Goal: Task Accomplishment & Management: Use online tool/utility

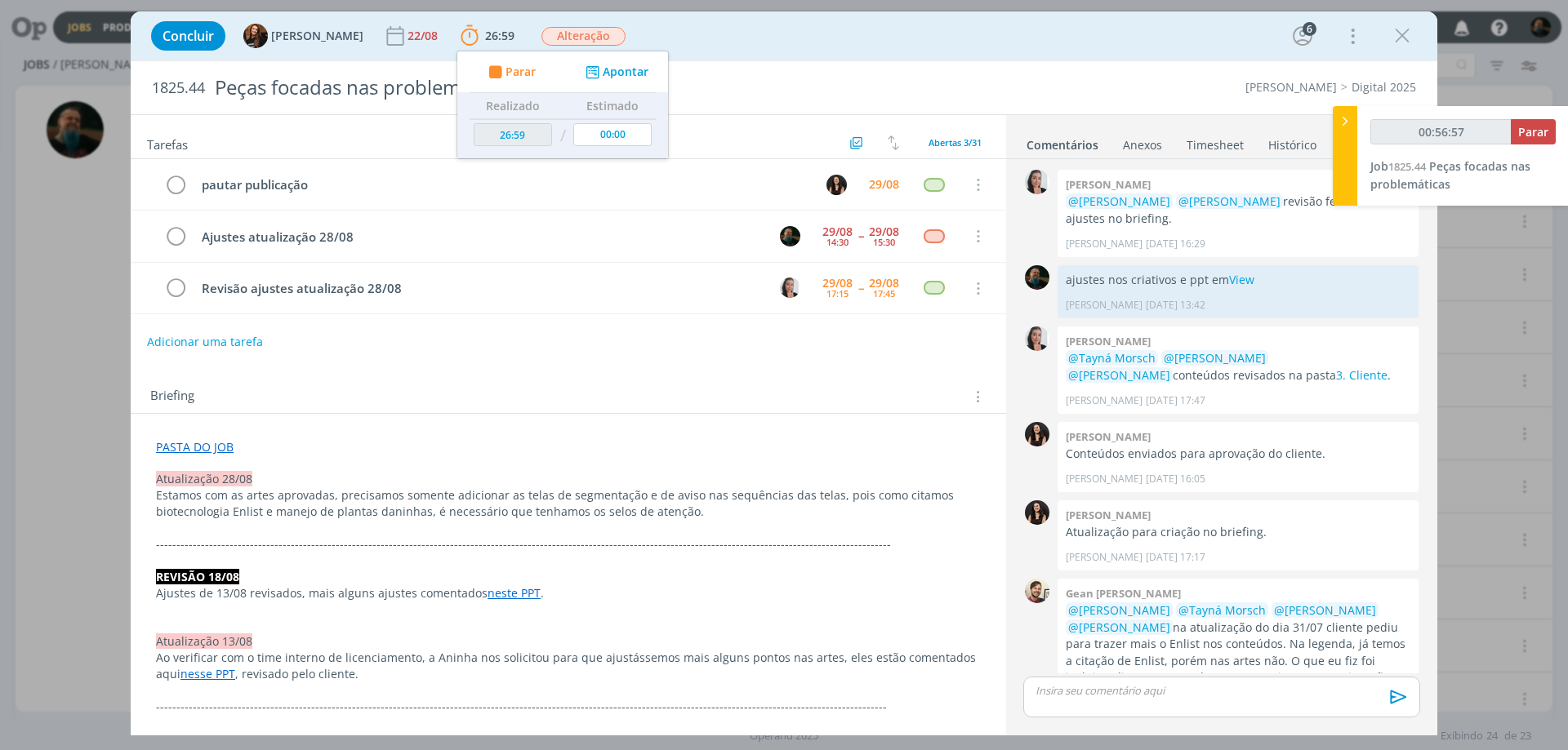
scroll to position [1361, 0]
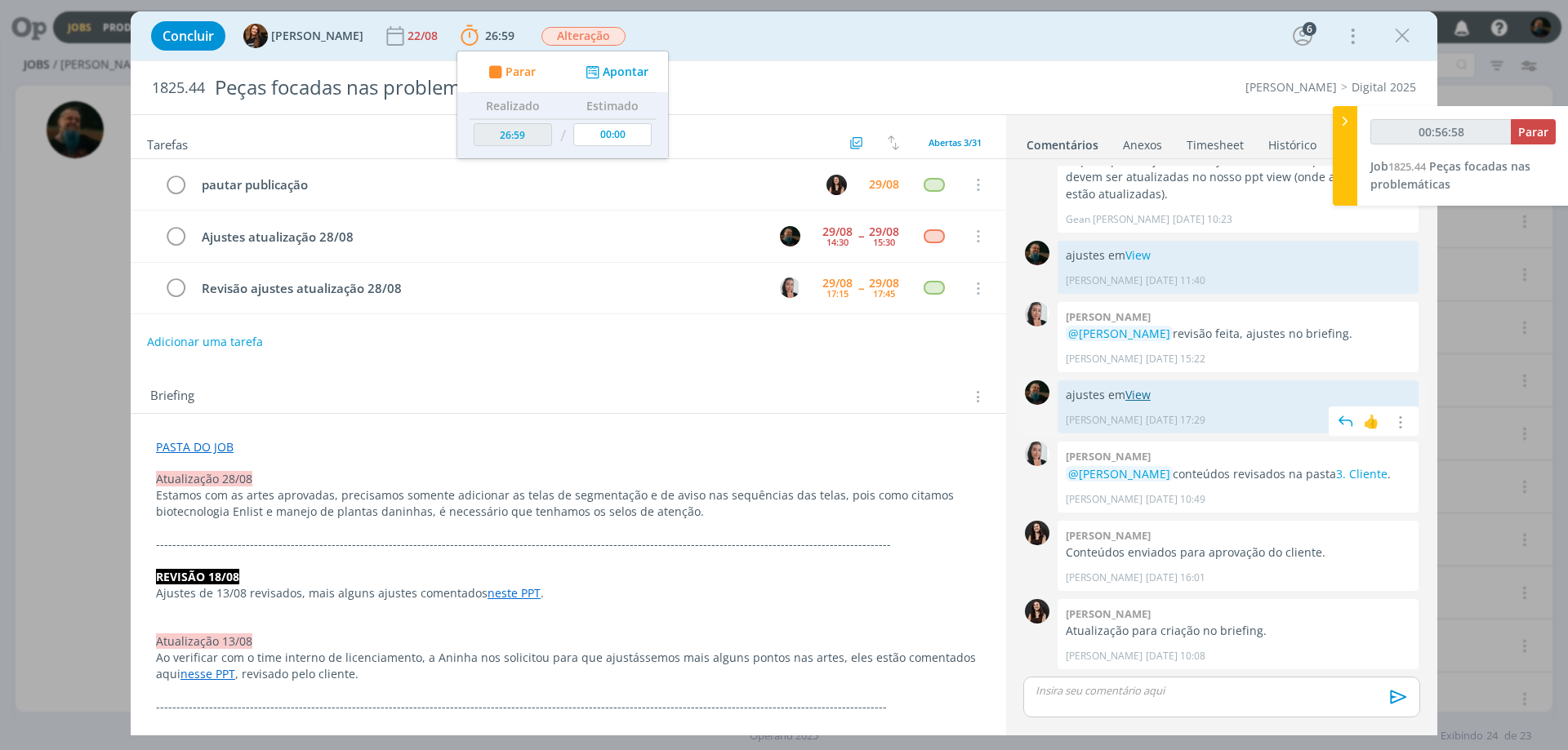
click at [1142, 394] on link "View" at bounding box center [1138, 394] width 26 height 16
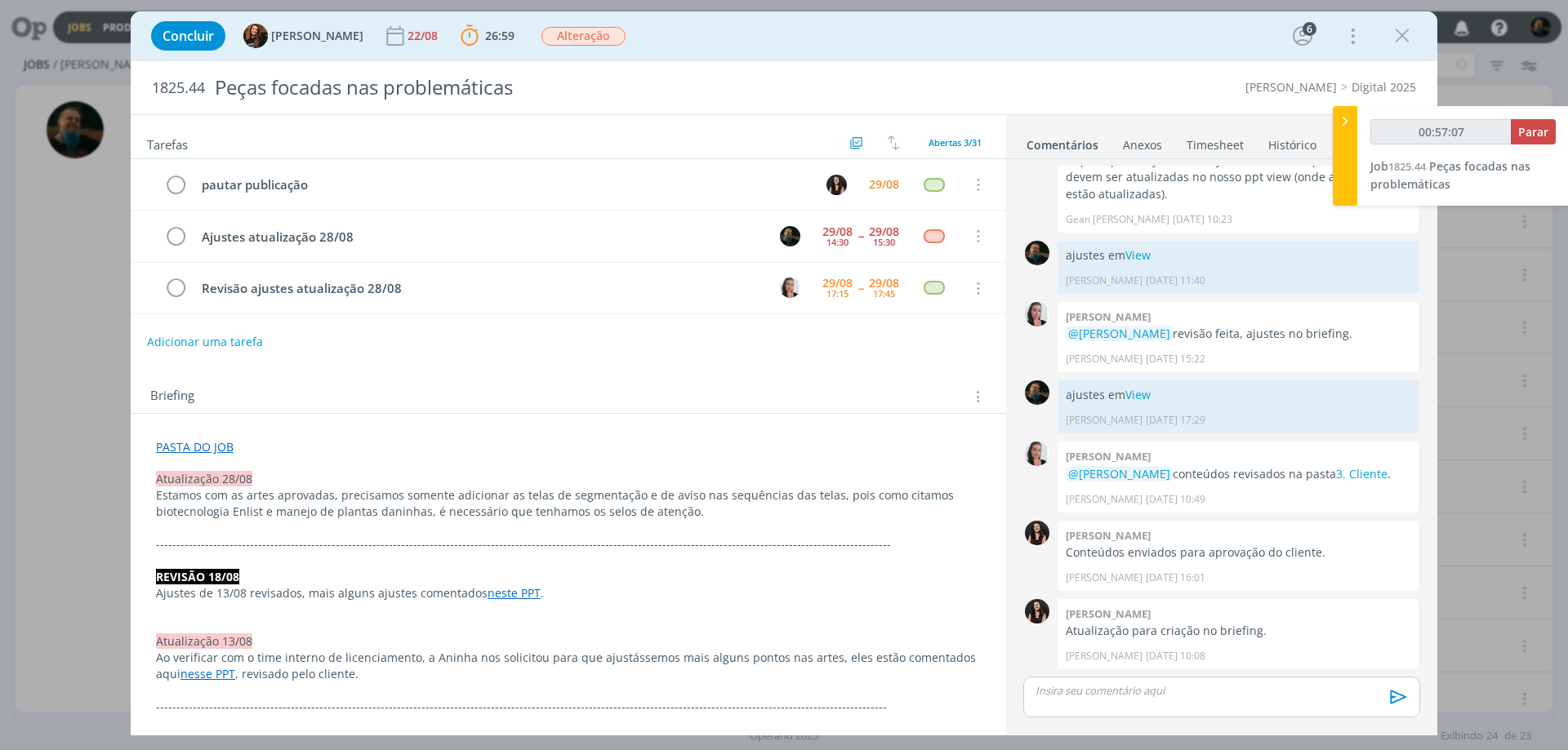
click at [1095, 699] on div "dialog" at bounding box center [1221, 697] width 397 height 41
type input "00:57:08"
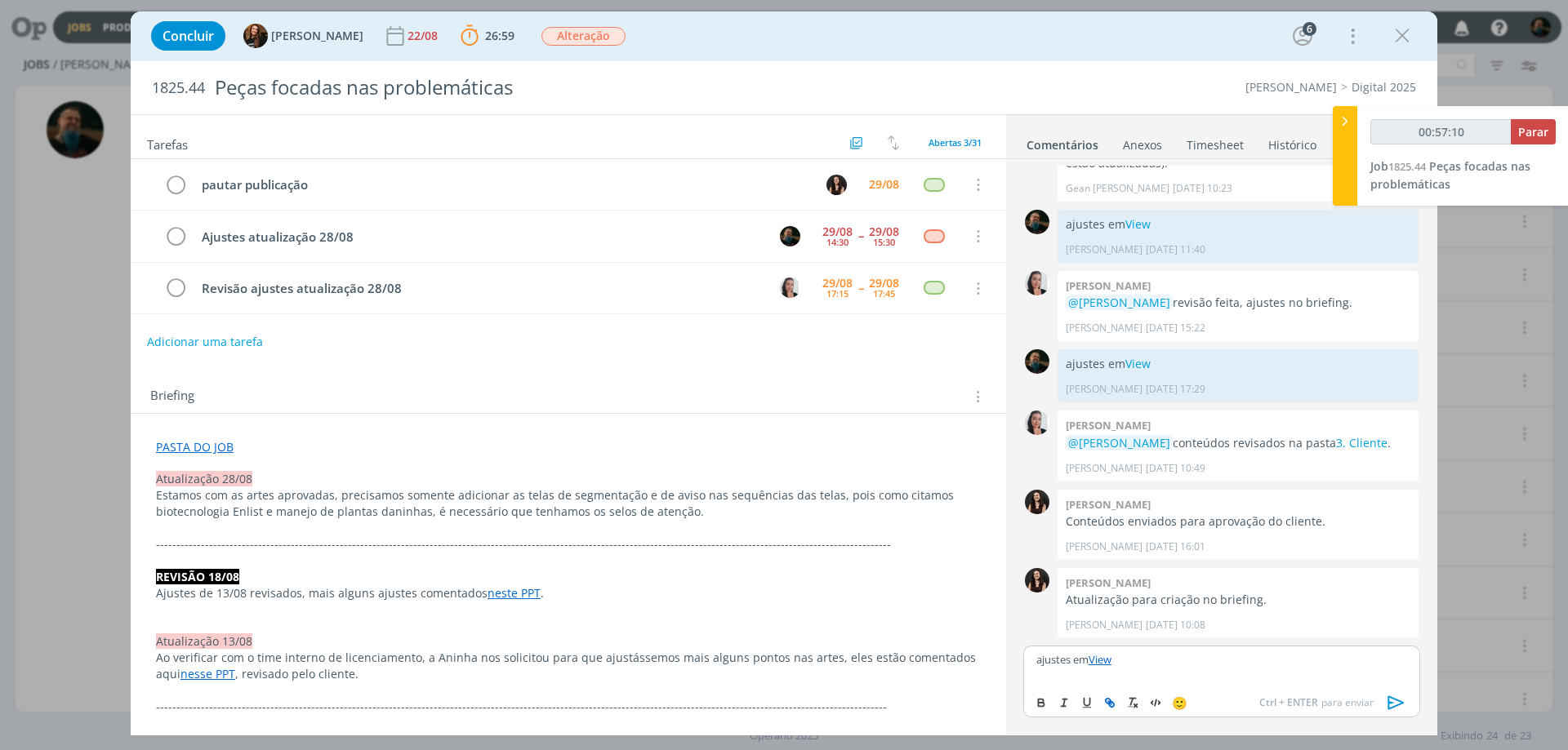
type input "00:57:11"
click at [1527, 137] on span "Parar" at bounding box center [1533, 132] width 30 height 16
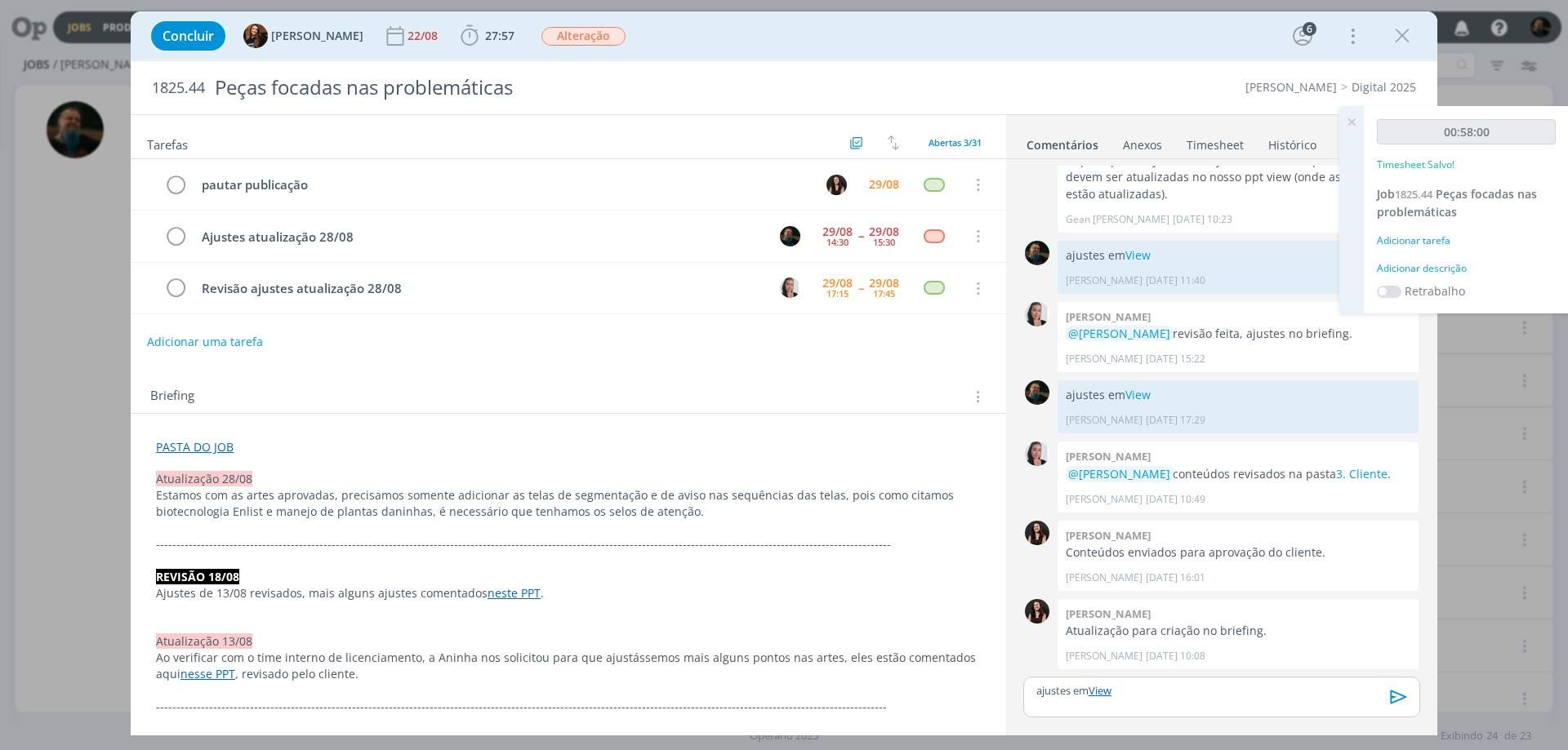
click at [1436, 268] on div "Adicionar descrição" at bounding box center [1466, 268] width 179 height 15
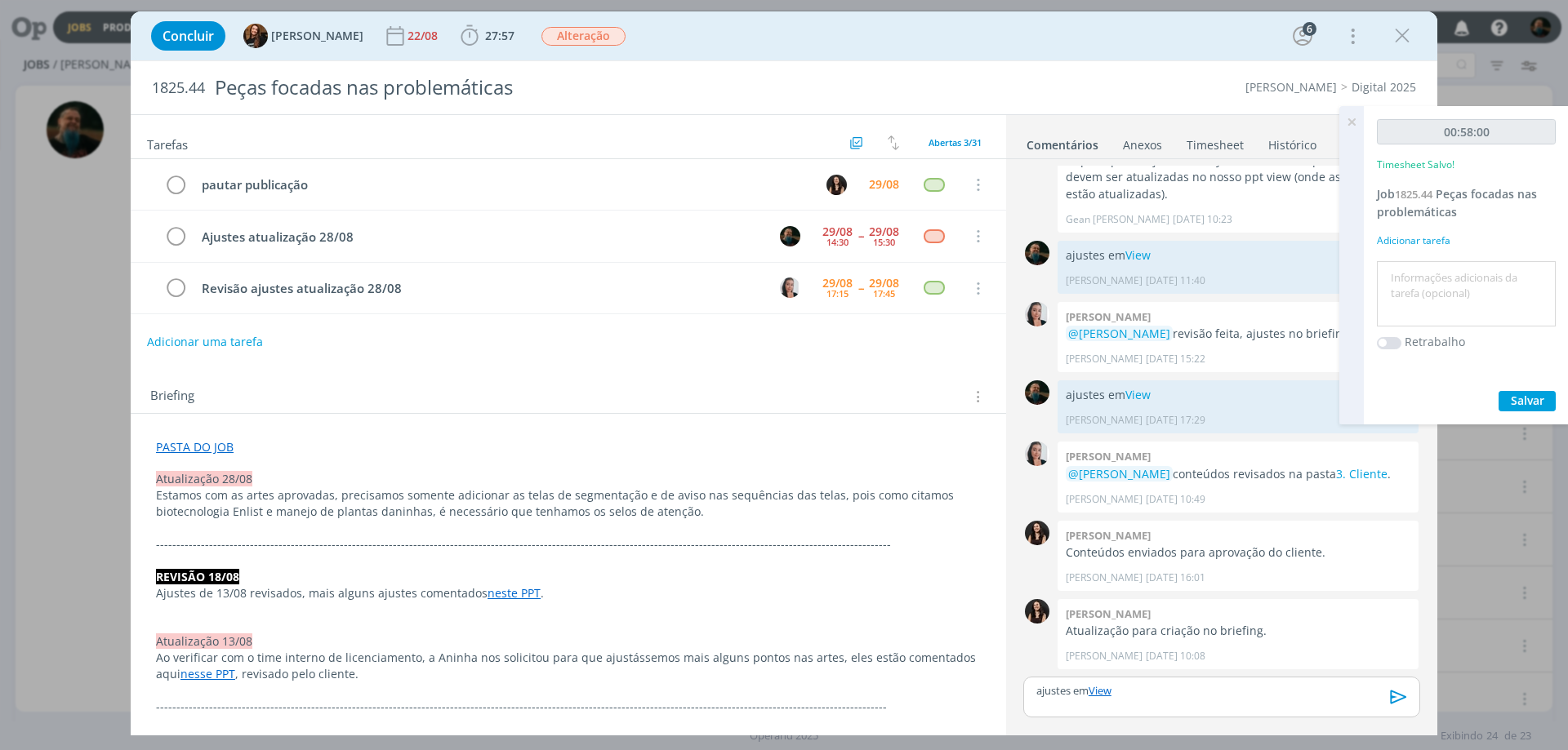
click at [1440, 270] on textarea at bounding box center [1466, 295] width 171 height 58
type textarea "ajustes de layout para incluisão de selo de atenção"
click at [1539, 396] on span "Salvar" at bounding box center [1527, 401] width 34 height 16
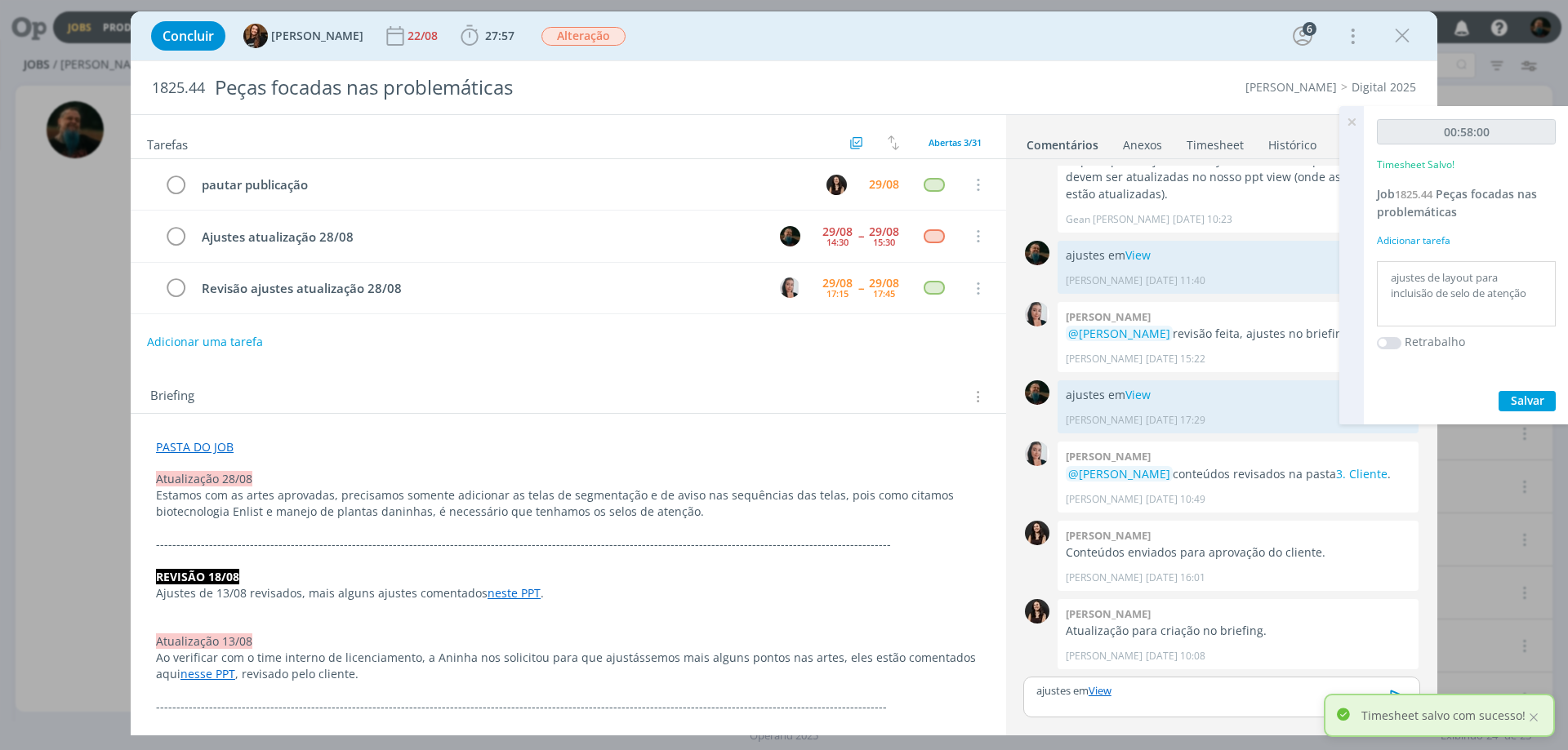
click at [1347, 122] on icon at bounding box center [1351, 122] width 29 height 32
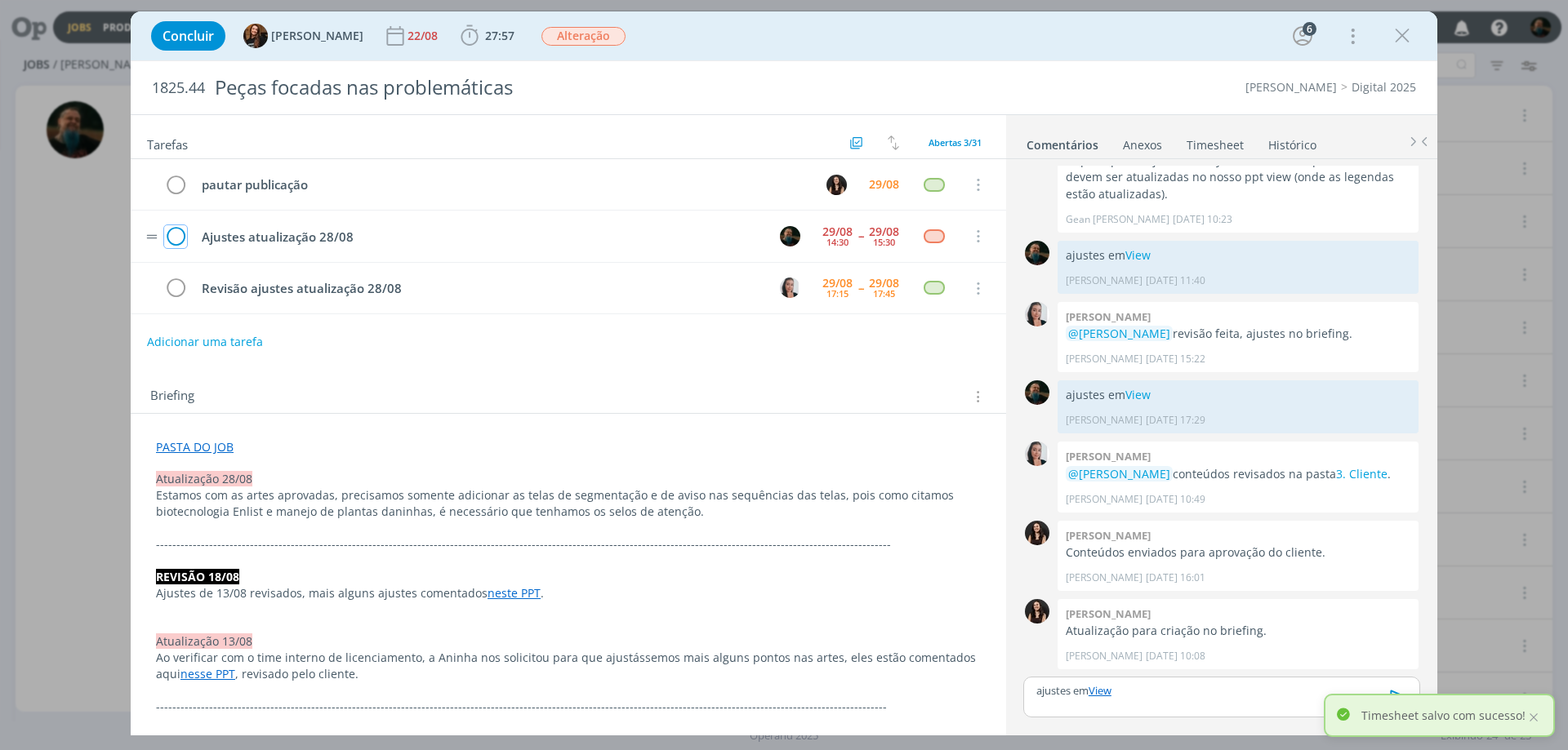
click at [179, 237] on icon "dialog" at bounding box center [176, 237] width 23 height 25
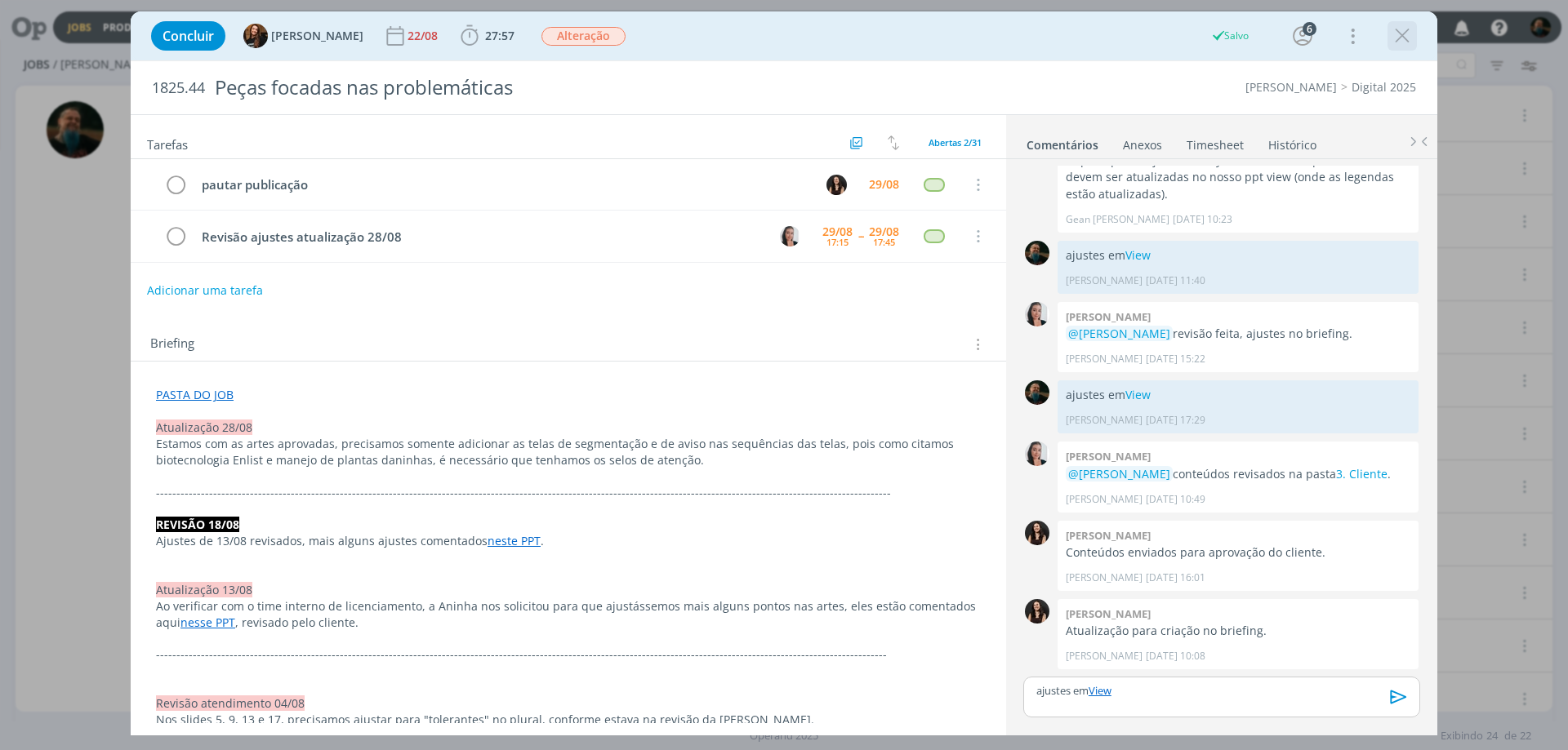
click at [1400, 34] on icon "dialog" at bounding box center [1403, 36] width 25 height 25
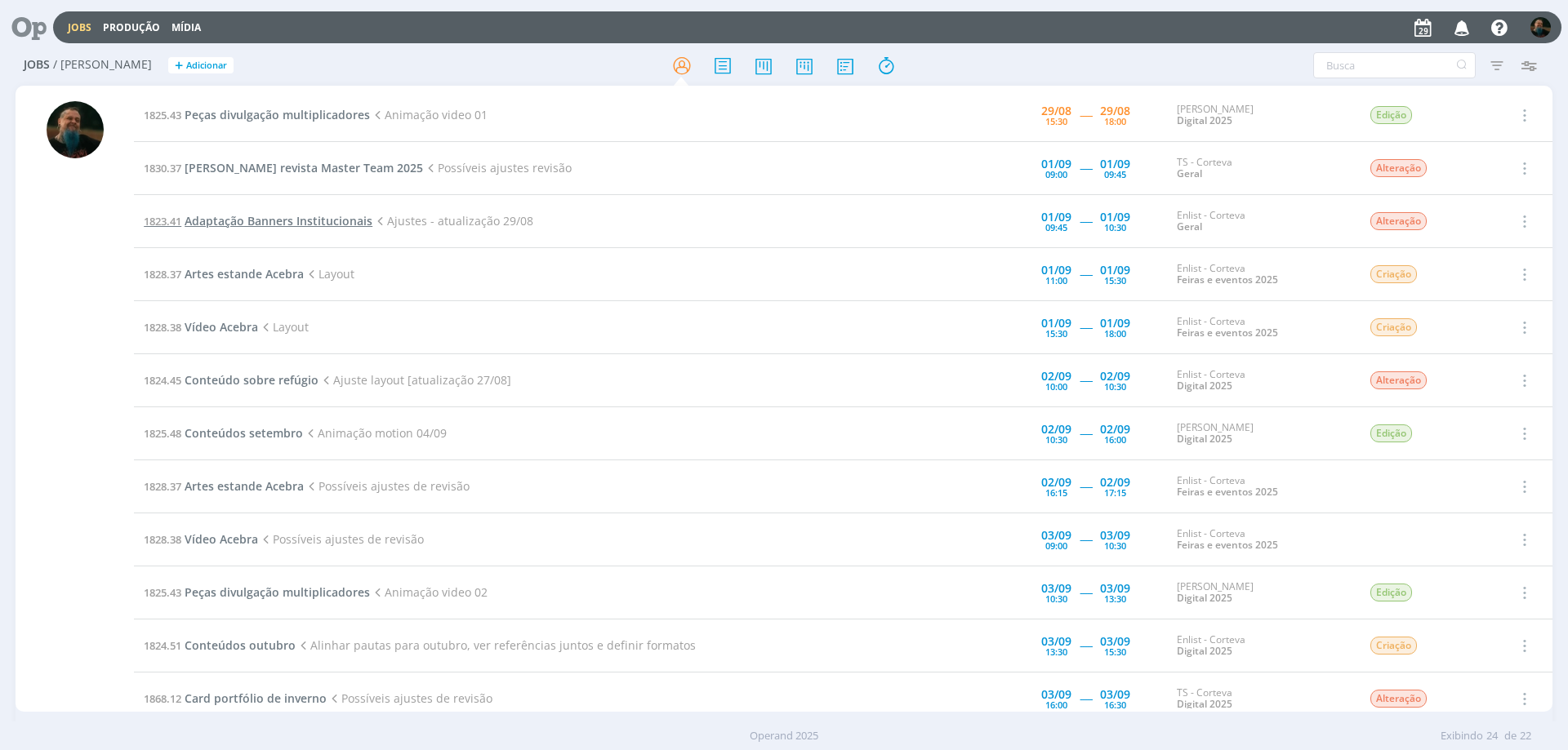
click at [334, 223] on span "Adaptação Banners Institucionais" at bounding box center [279, 221] width 188 height 16
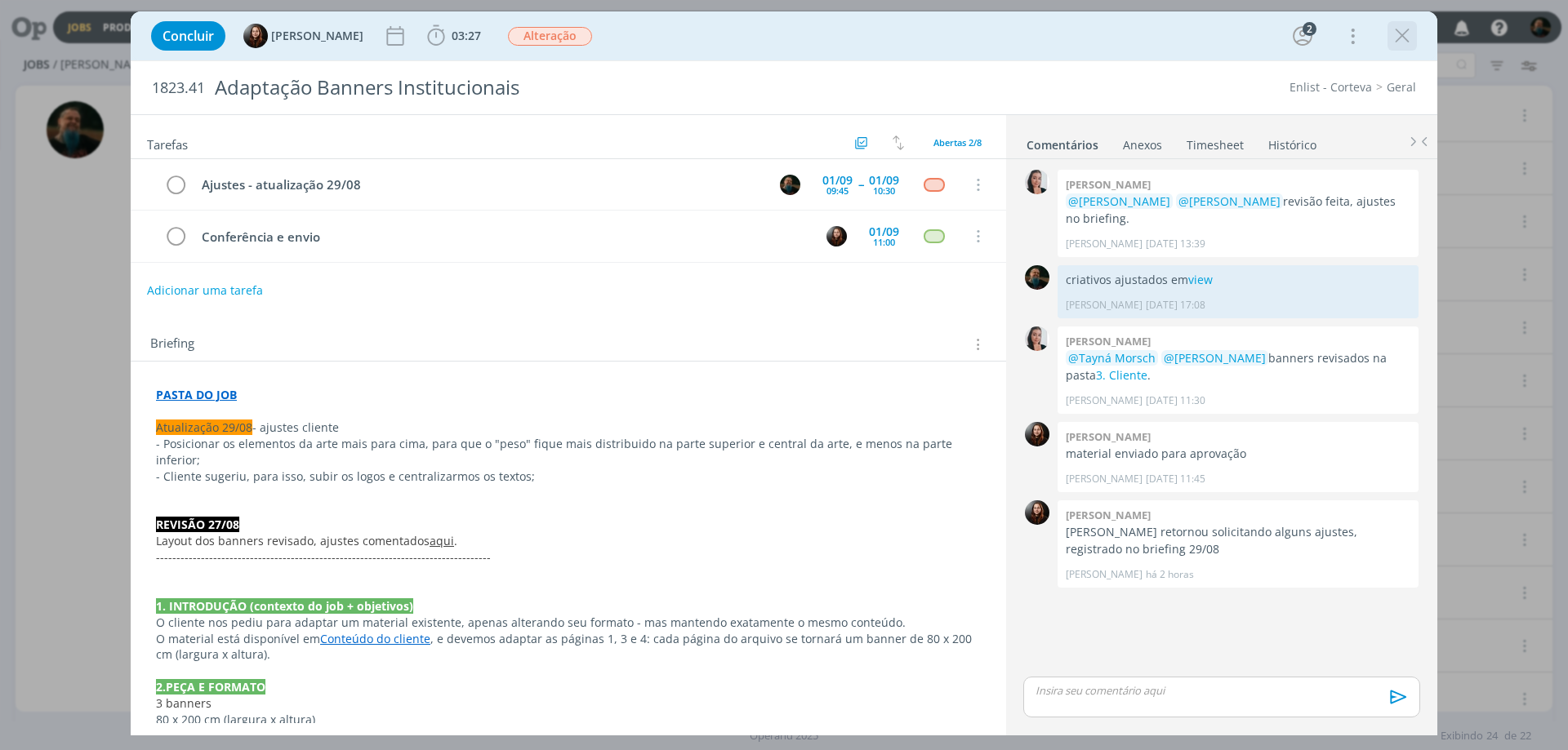
click at [1398, 26] on icon "dialog" at bounding box center [1403, 36] width 25 height 25
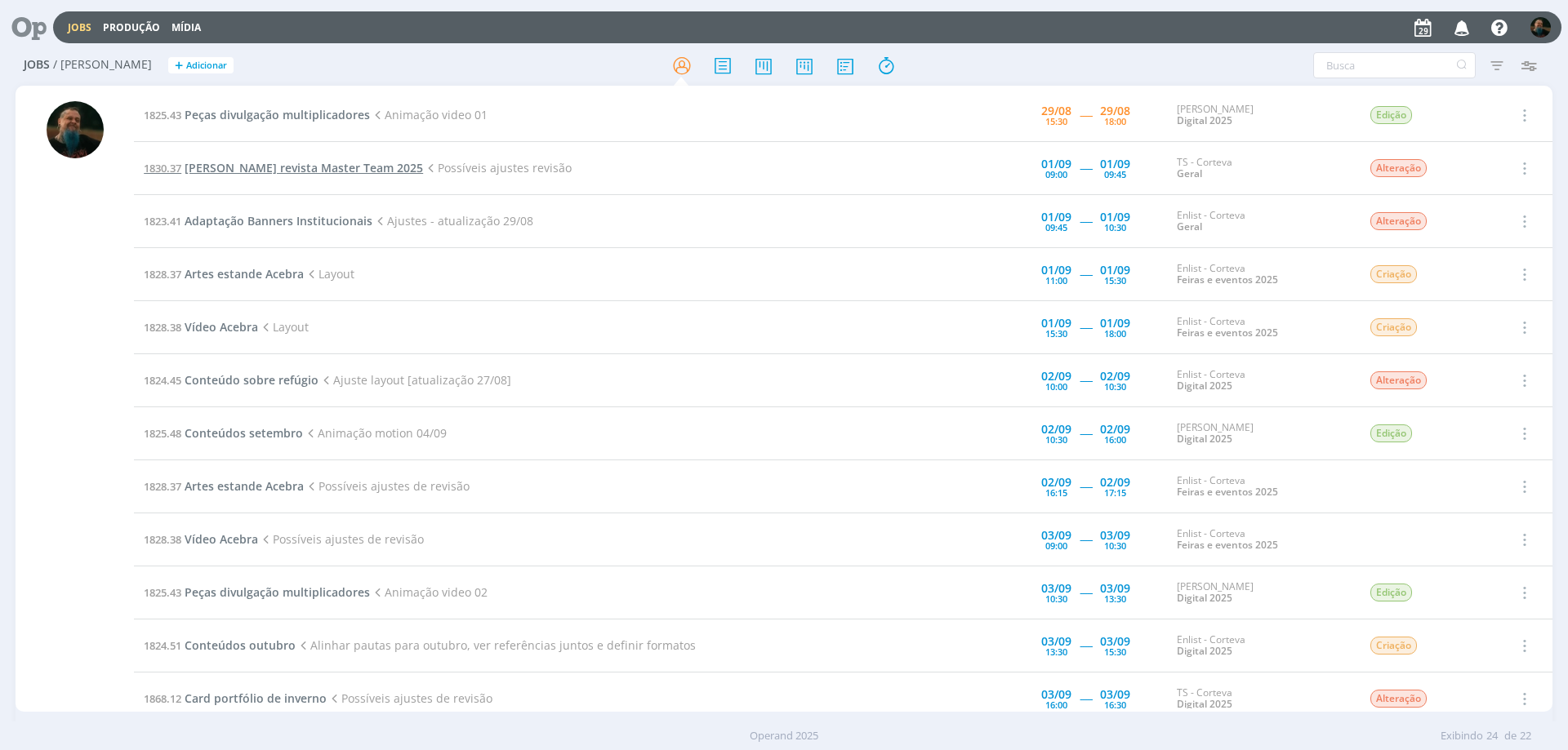
click at [303, 169] on span "[PERSON_NAME] revista Master Team 2025" at bounding box center [304, 168] width 238 height 16
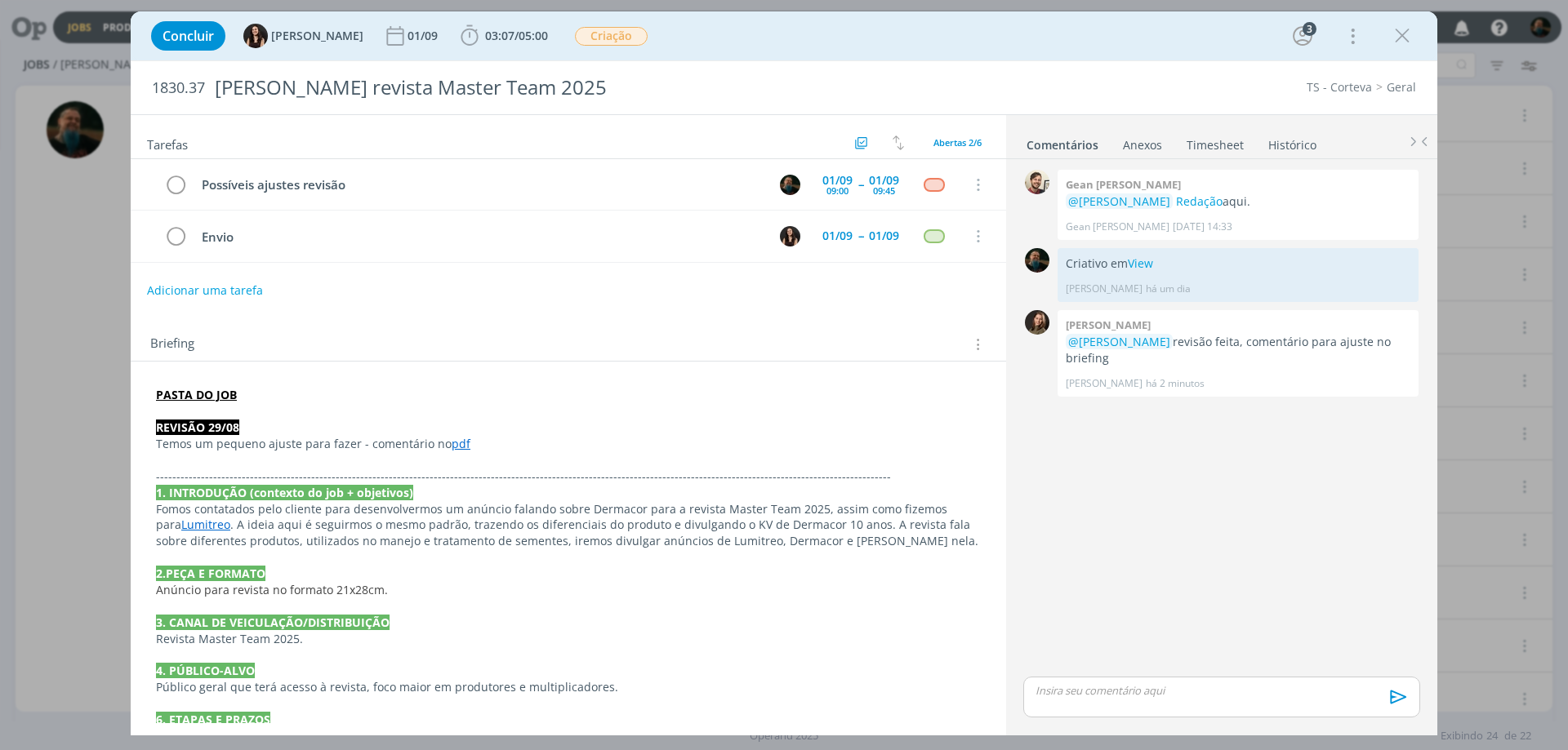
click at [451, 443] on link "pdf" at bounding box center [460, 444] width 19 height 16
click at [456, 477] on link "[URL][DOMAIN_NAME]" at bounding box center [405, 475] width 123 height 21
click at [1397, 36] on icon "dialog" at bounding box center [1403, 36] width 25 height 25
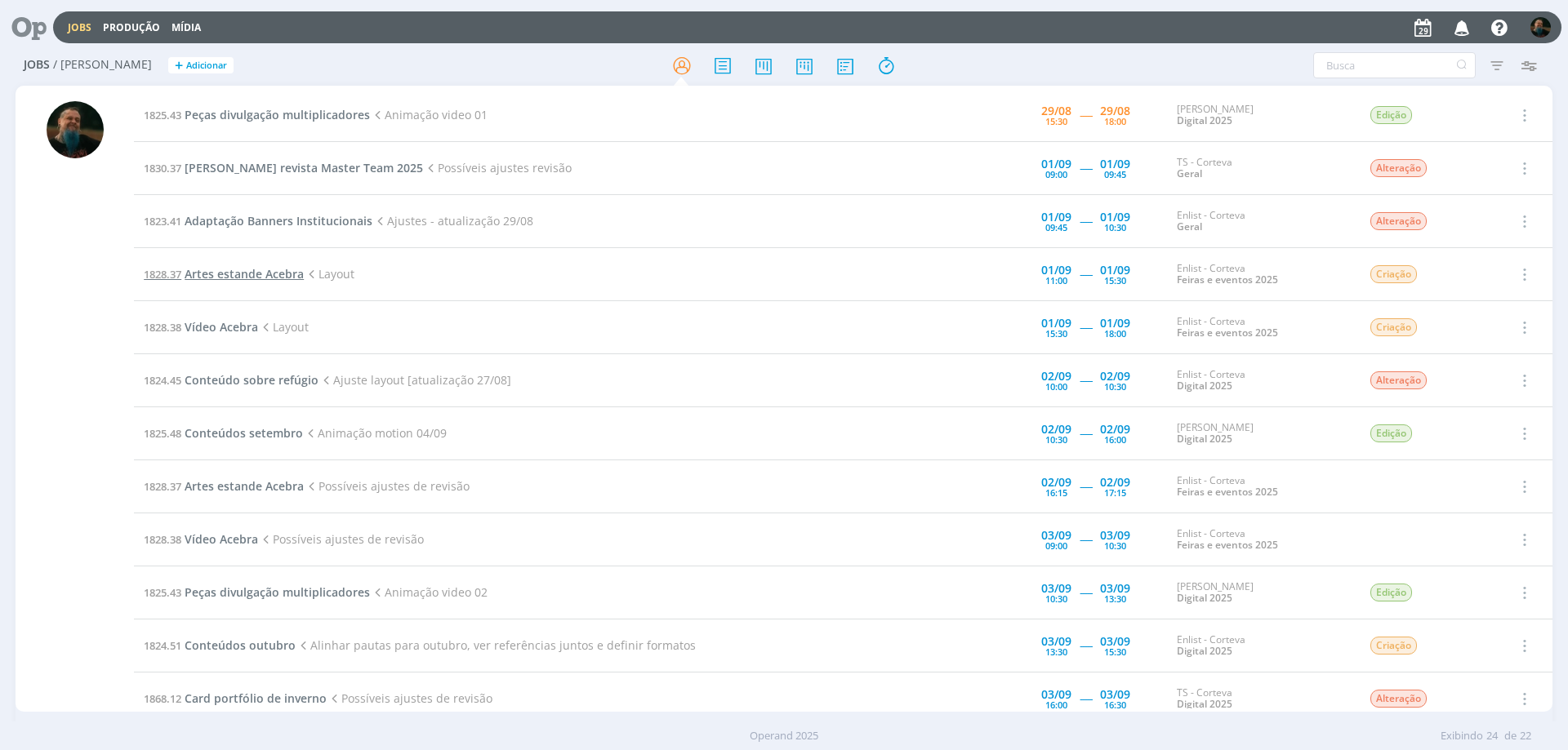
click at [274, 273] on span "Artes estande Acebra" at bounding box center [244, 274] width 119 height 16
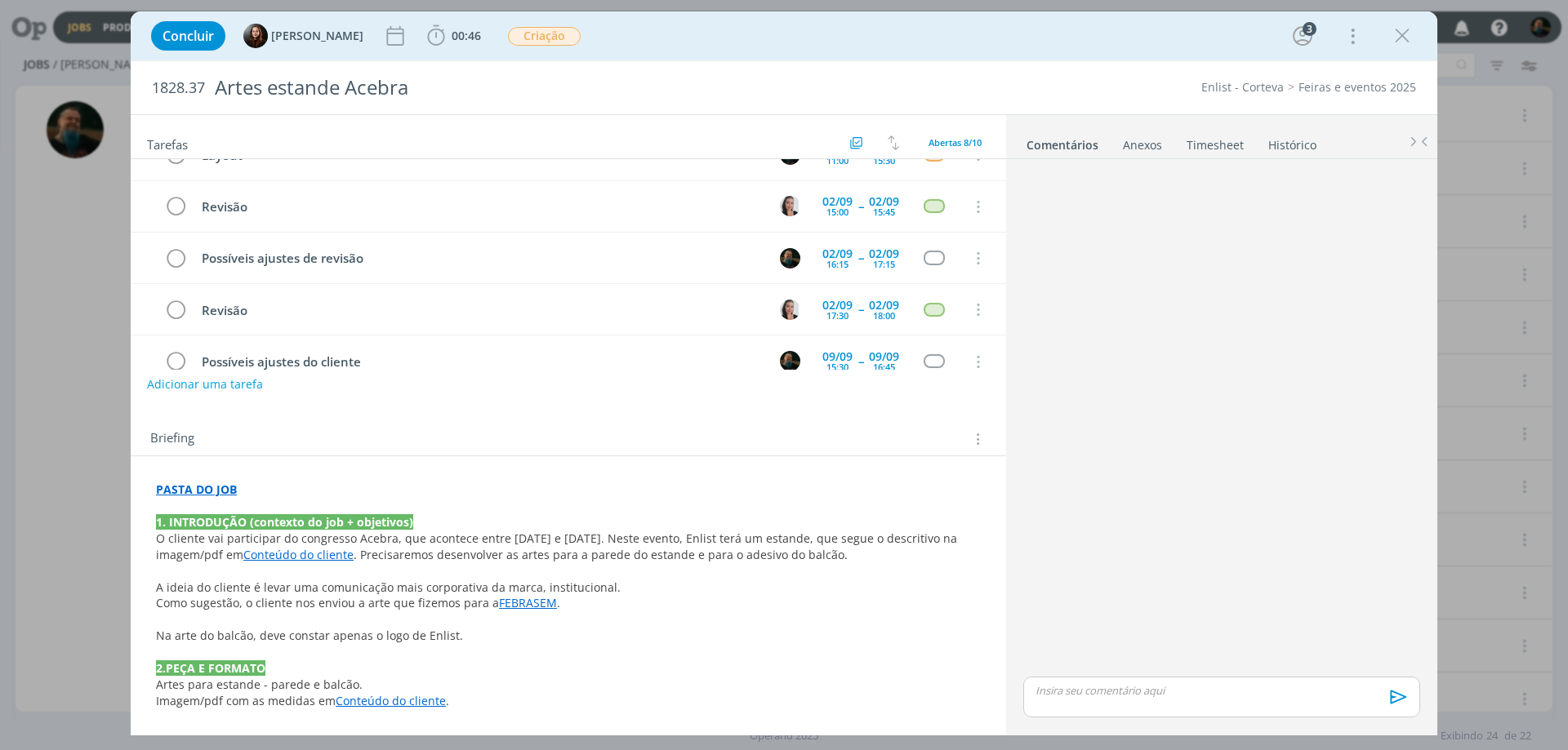
scroll to position [164, 0]
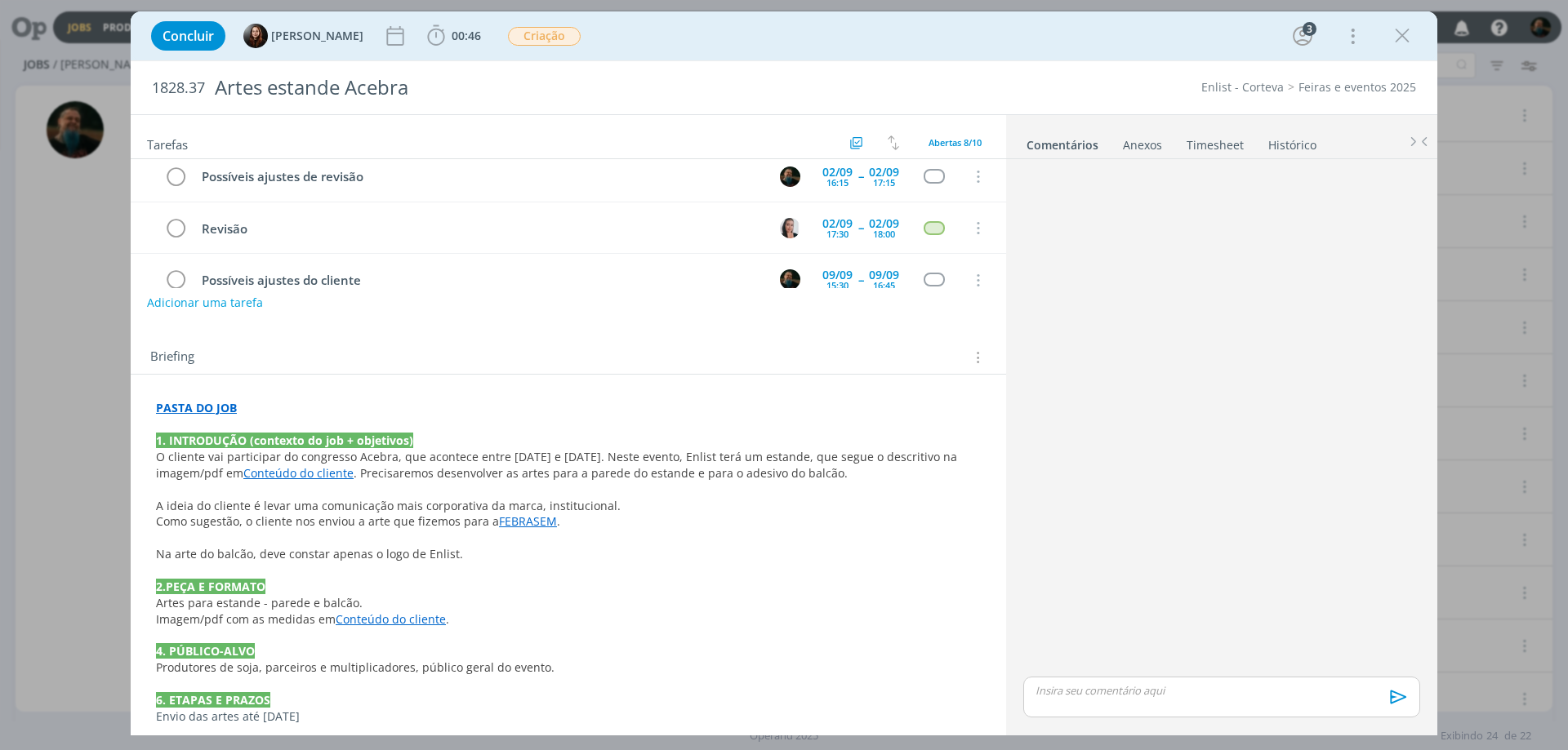
click at [533, 524] on link "FEBRASEM" at bounding box center [528, 522] width 58 height 16
click at [554, 603] on p "Artes para estande - parede e balcão." at bounding box center [568, 604] width 823 height 16
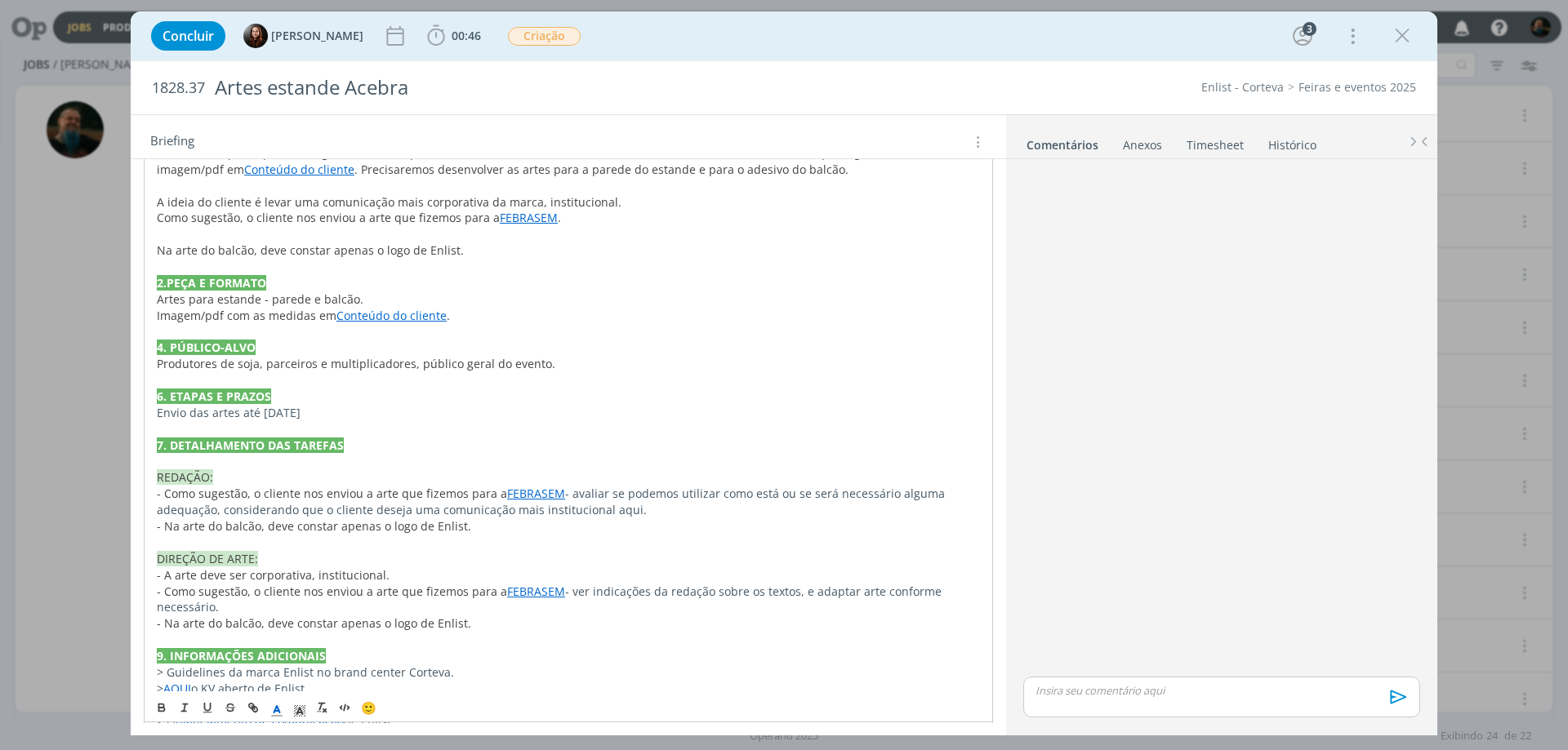
scroll to position [490, 0]
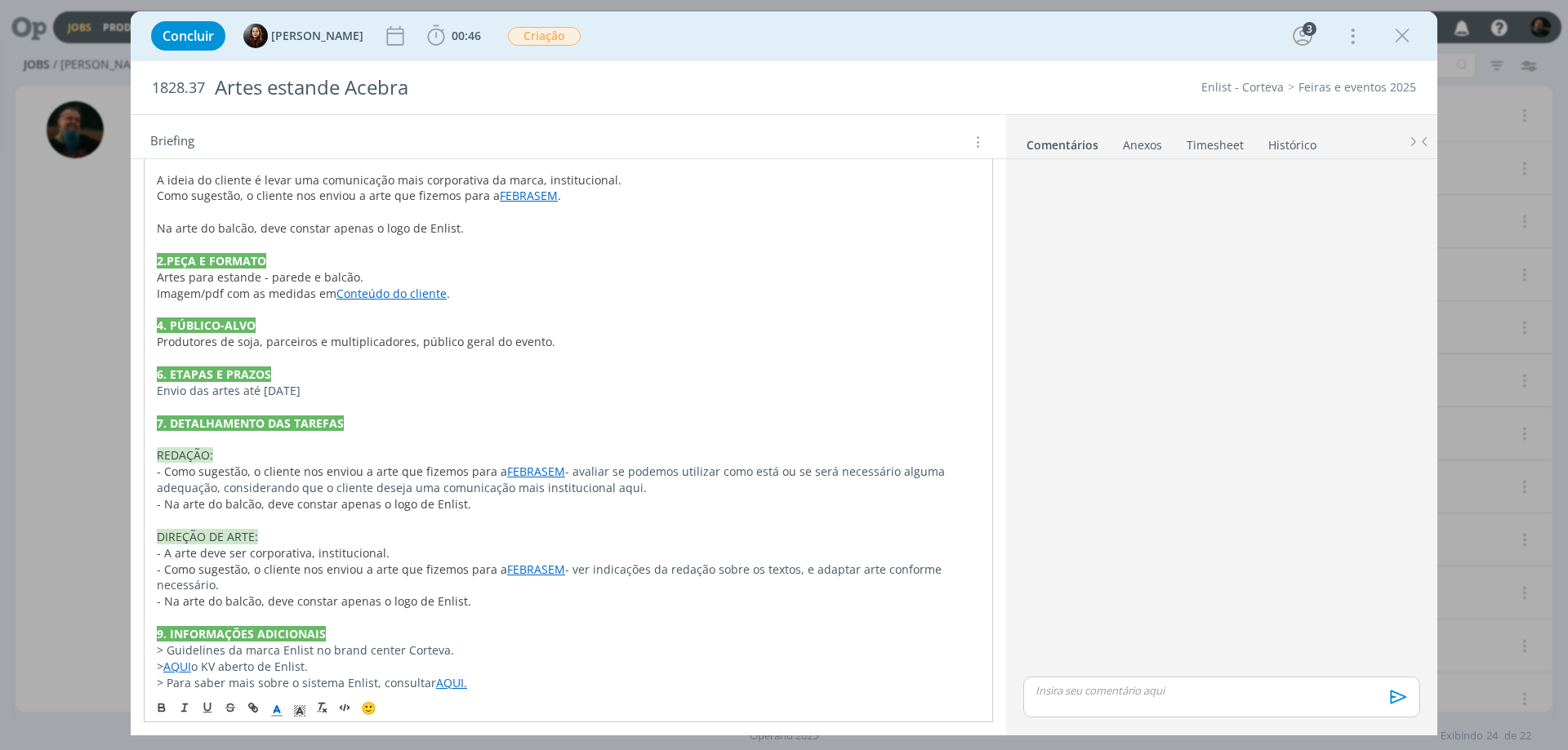
click at [529, 577] on link "FEBRASEM" at bounding box center [536, 570] width 58 height 16
click at [588, 532] on p "DIREÇÃO DE ARTE:" at bounding box center [568, 537] width 823 height 16
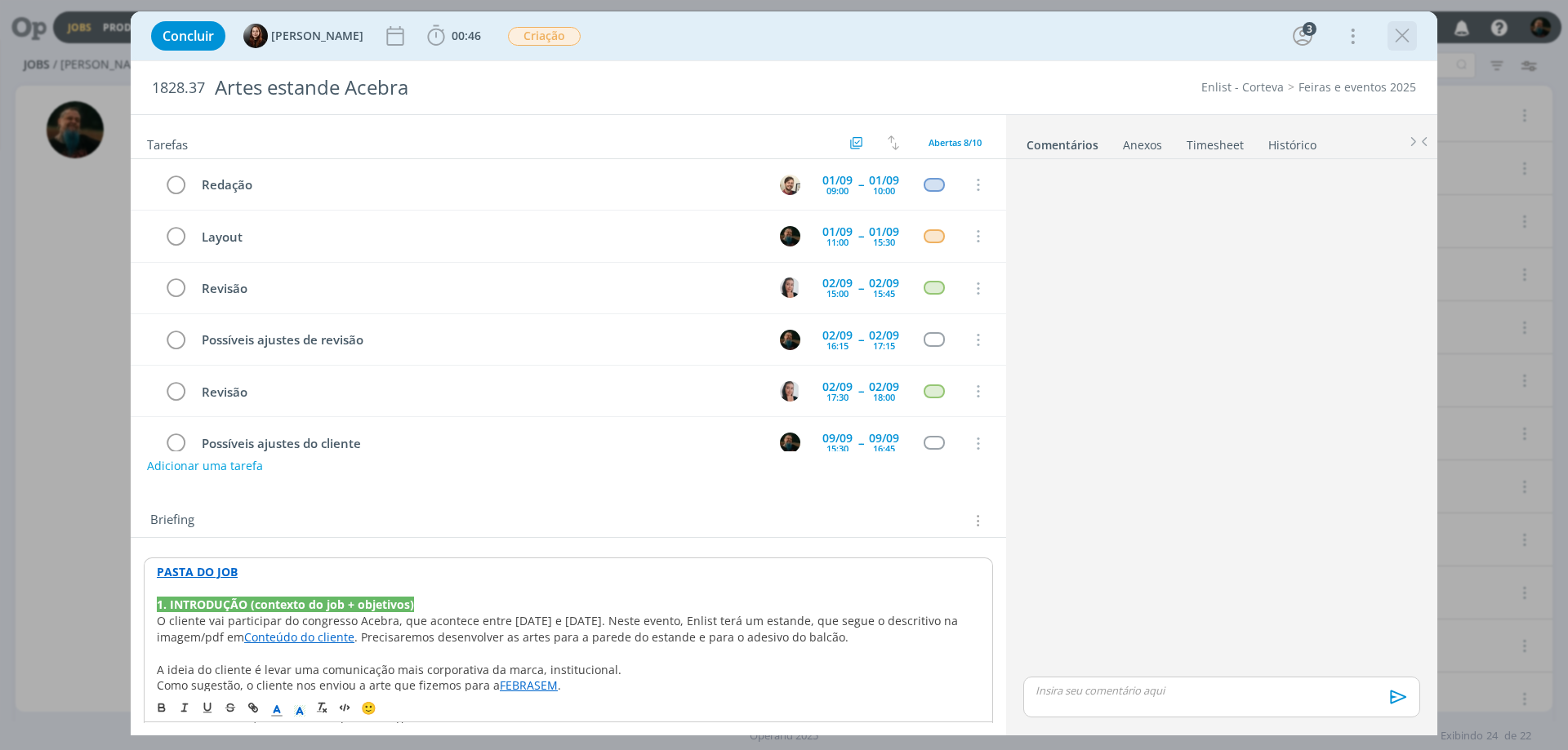
click at [1400, 35] on icon "dialog" at bounding box center [1403, 36] width 25 height 25
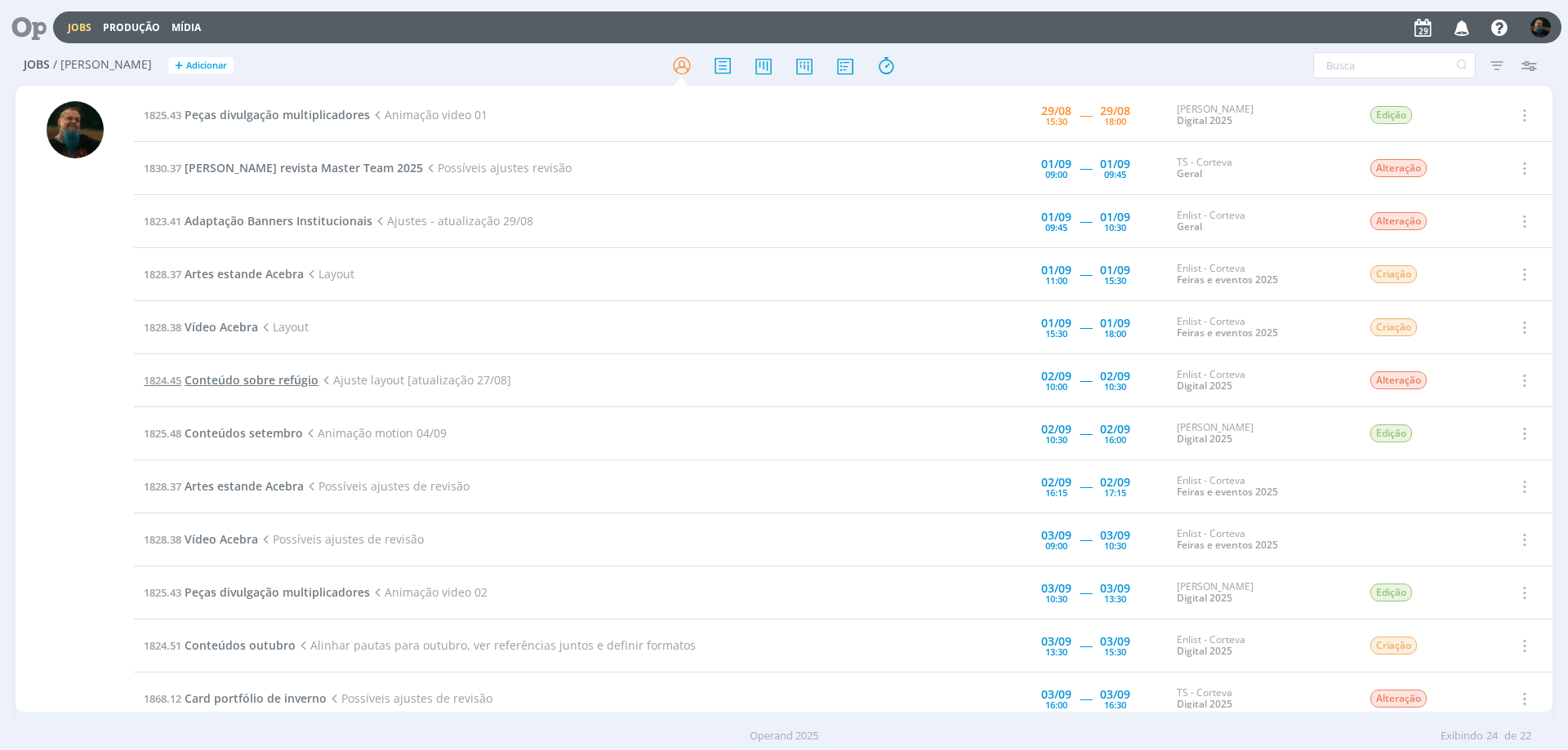
click at [265, 379] on span "Conteúdo sobre refúgio" at bounding box center [251, 380] width 134 height 16
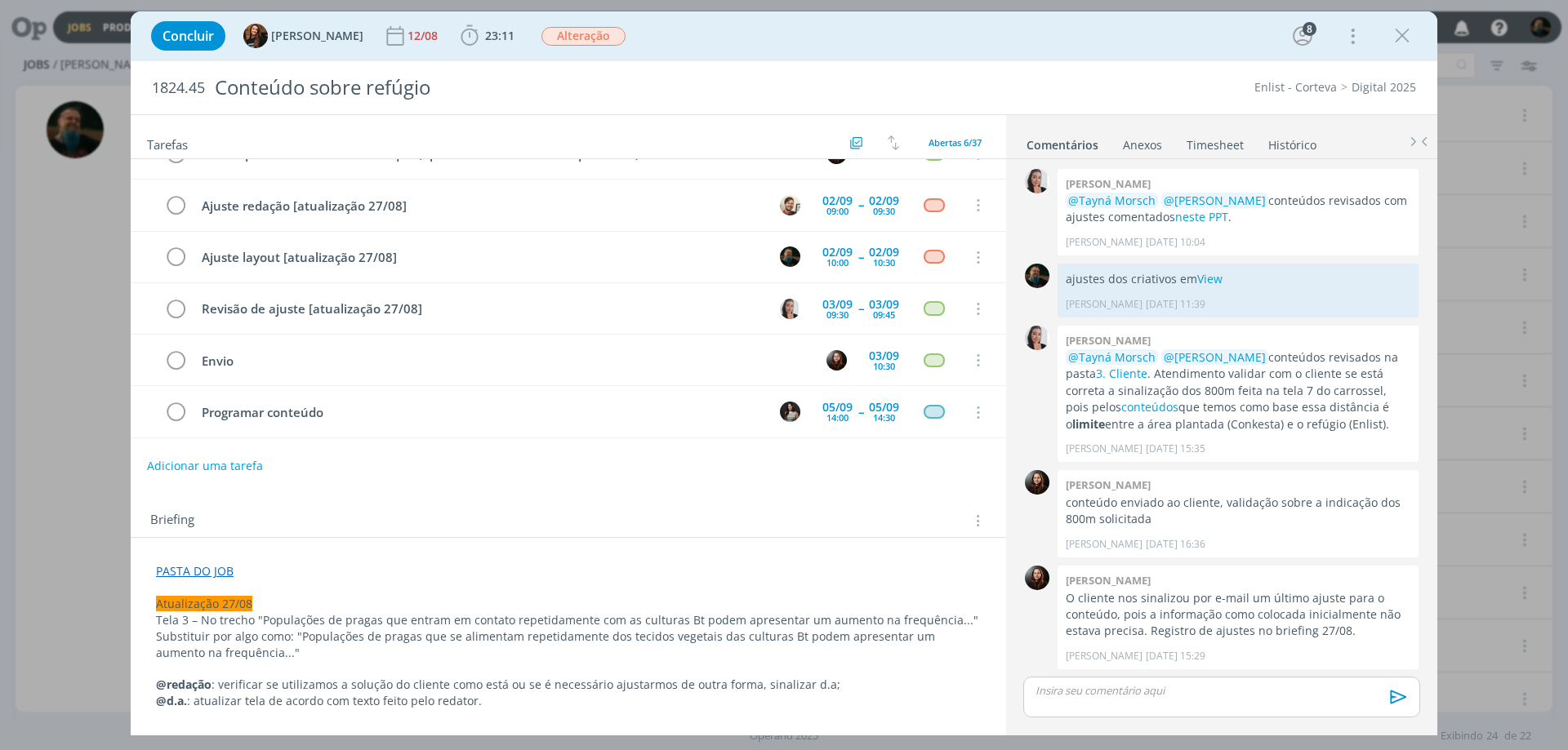
scroll to position [81, 0]
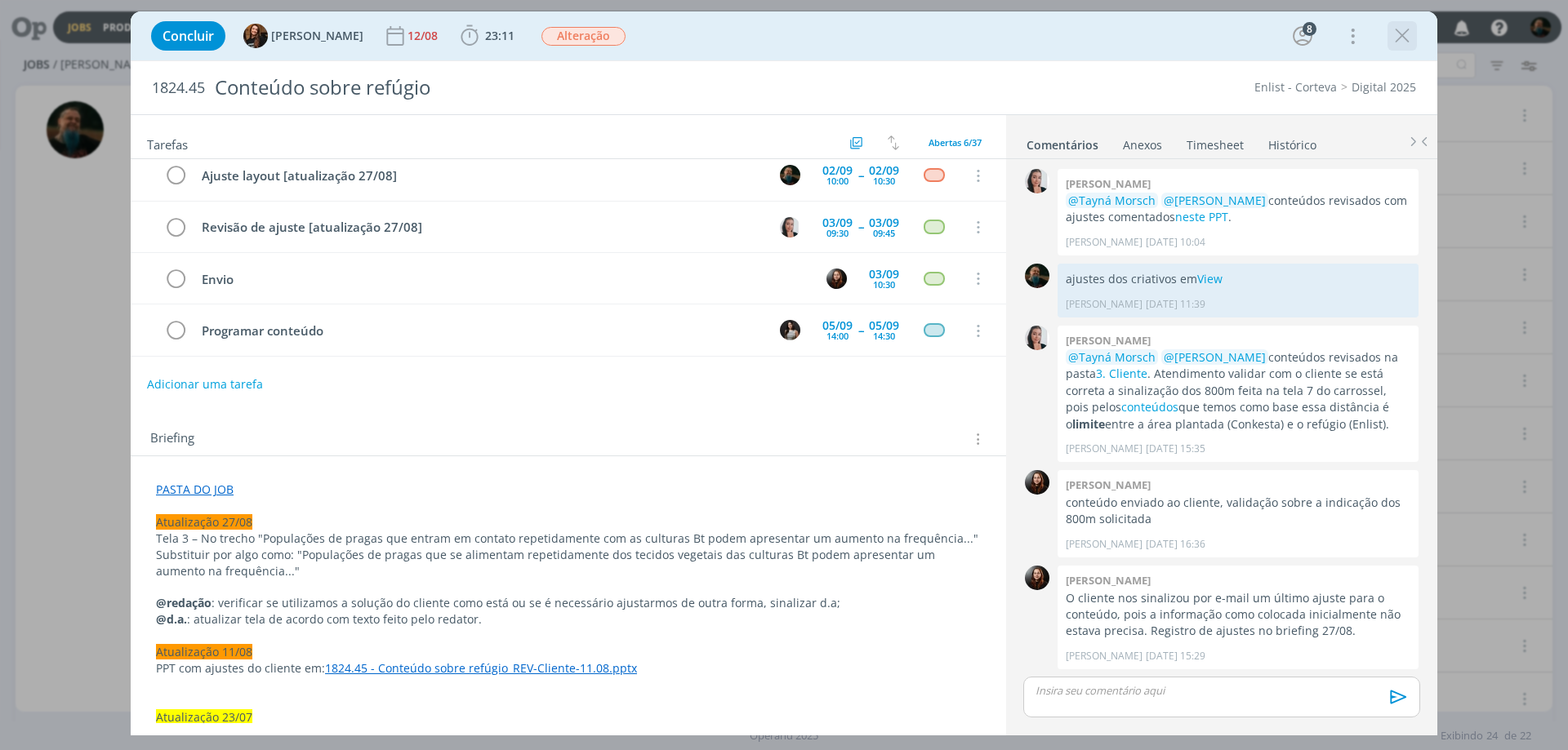
click at [1404, 42] on icon "dialog" at bounding box center [1403, 36] width 25 height 25
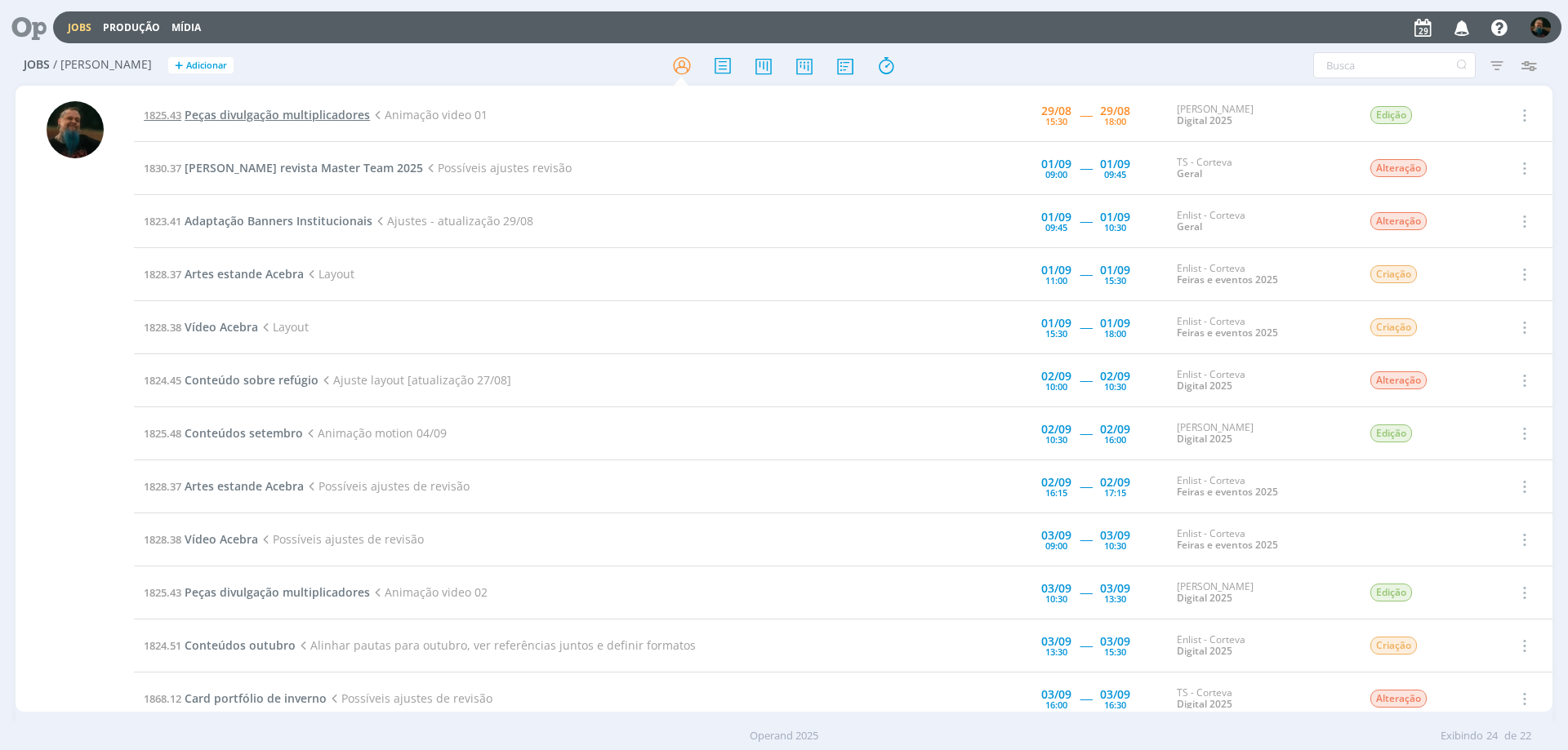
click at [334, 110] on span "Peças divulgação multiplicadores" at bounding box center [278, 115] width 186 height 16
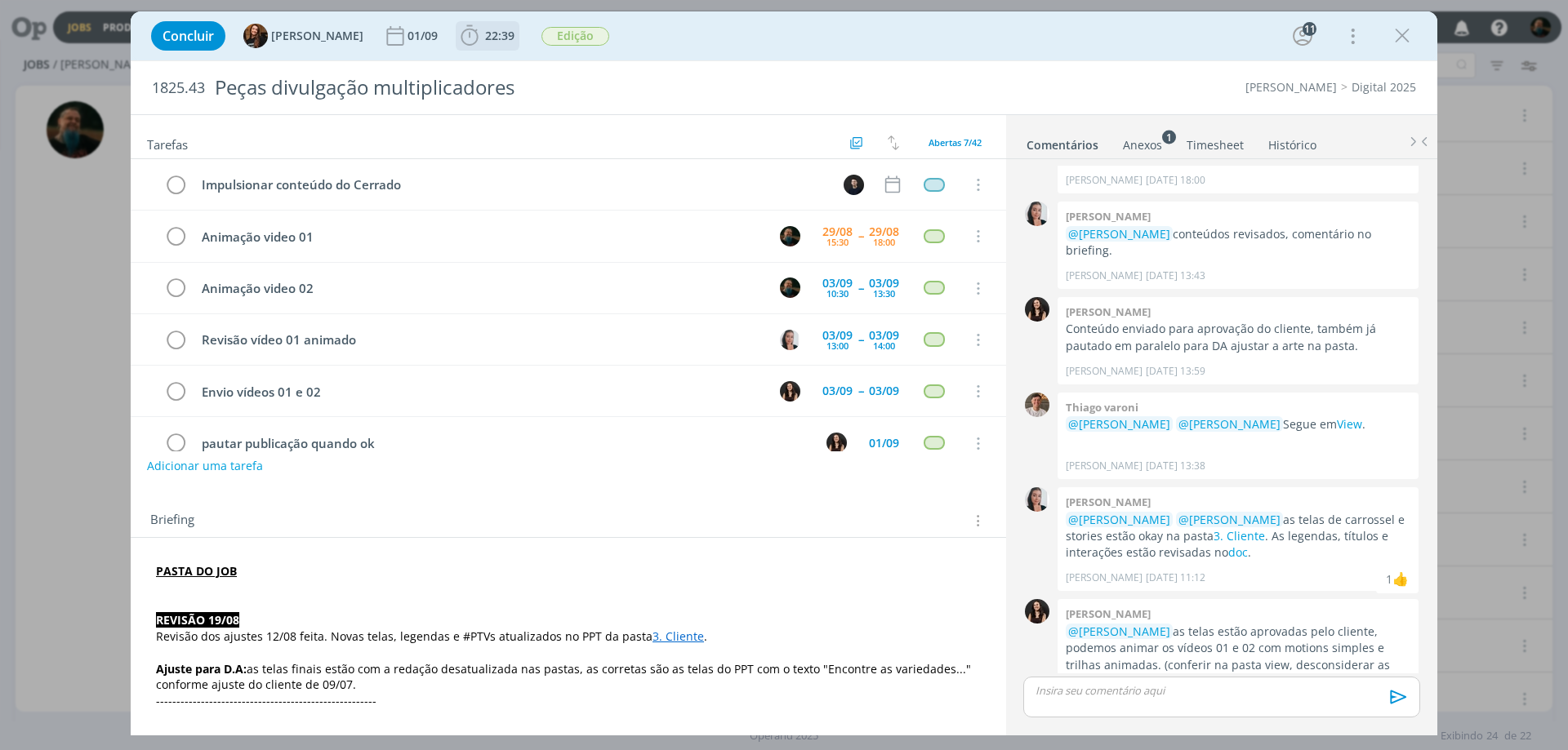
click at [477, 43] on span "22:39" at bounding box center [488, 36] width 60 height 25
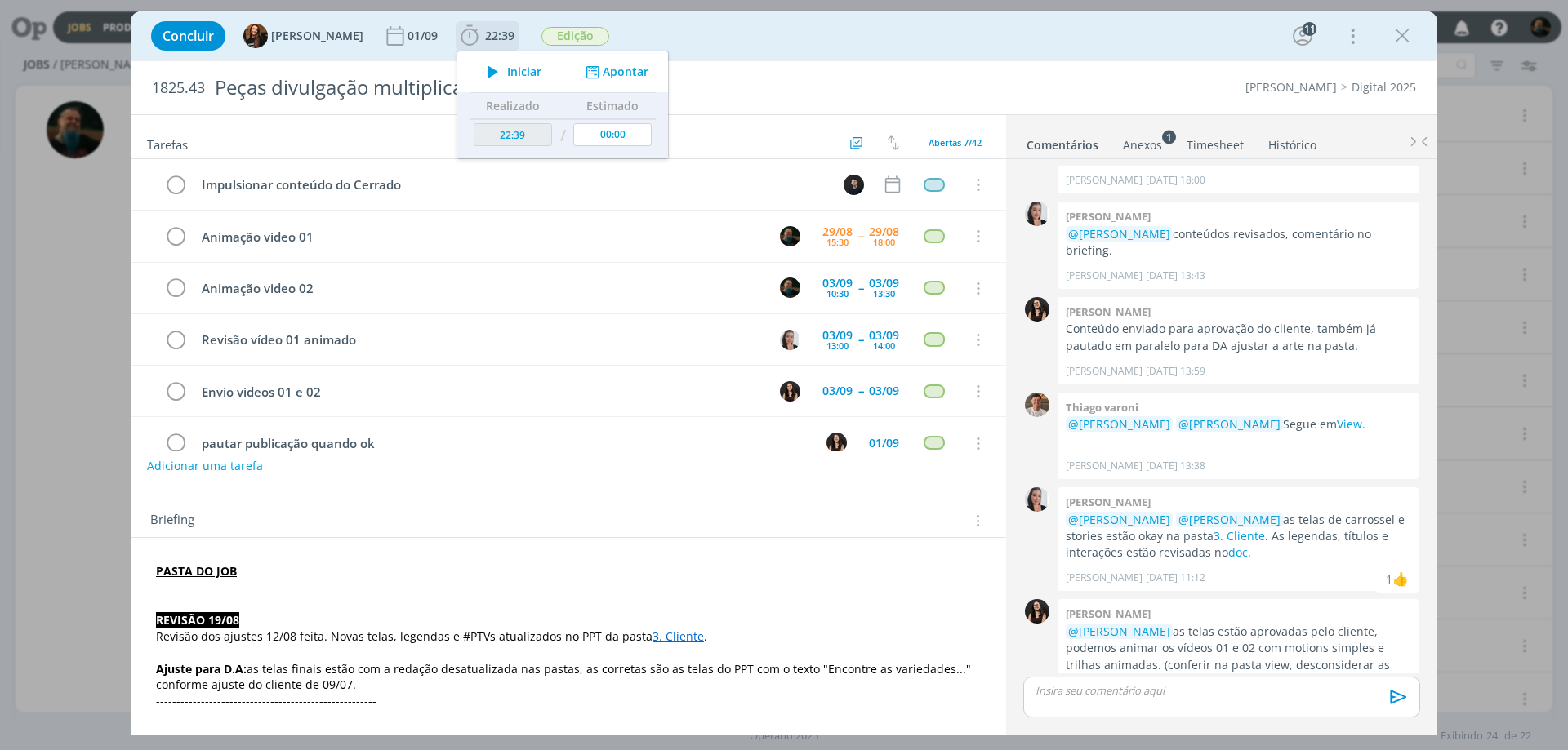
click at [507, 70] on span "Iniciar" at bounding box center [524, 72] width 35 height 11
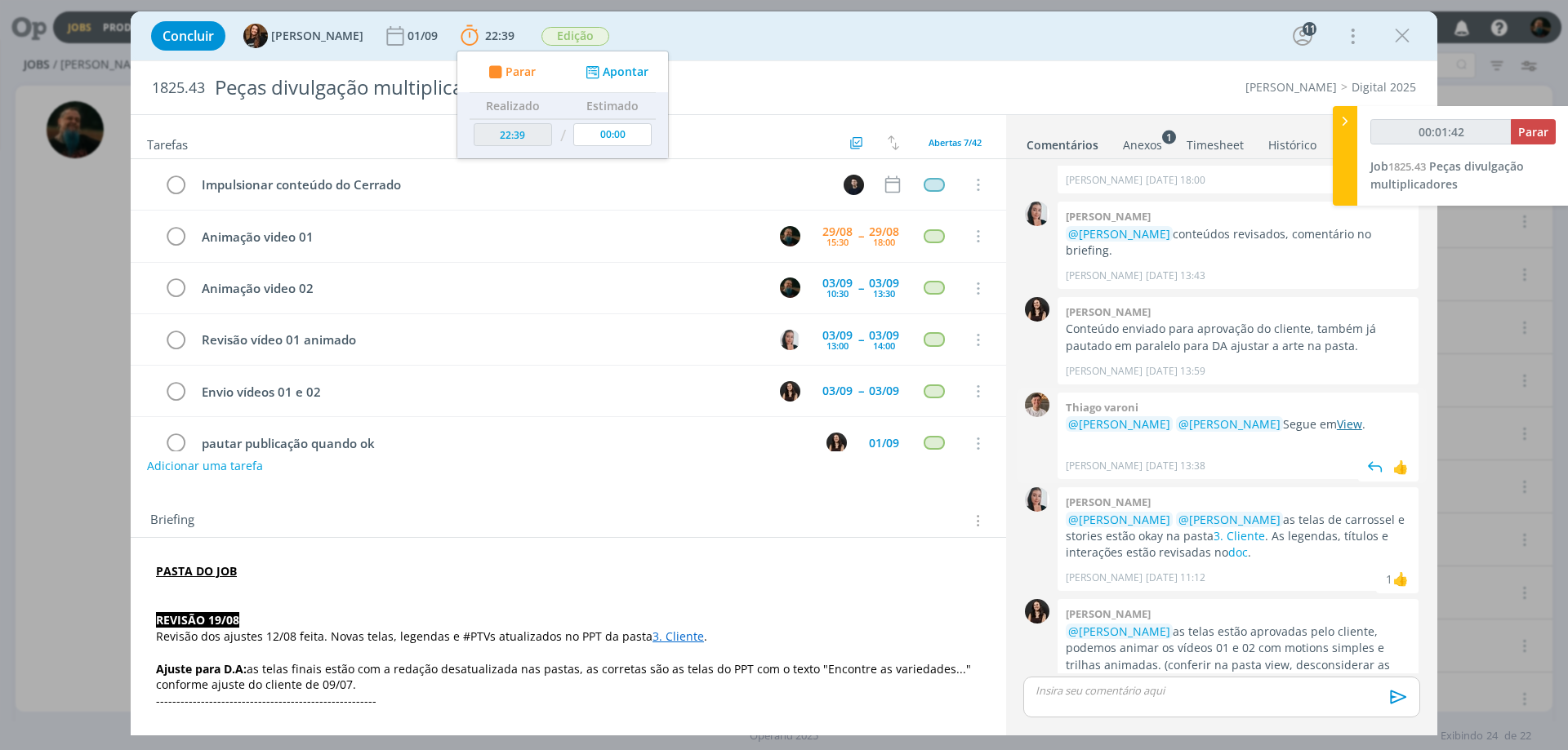
click at [1347, 417] on link "View" at bounding box center [1349, 425] width 26 height 16
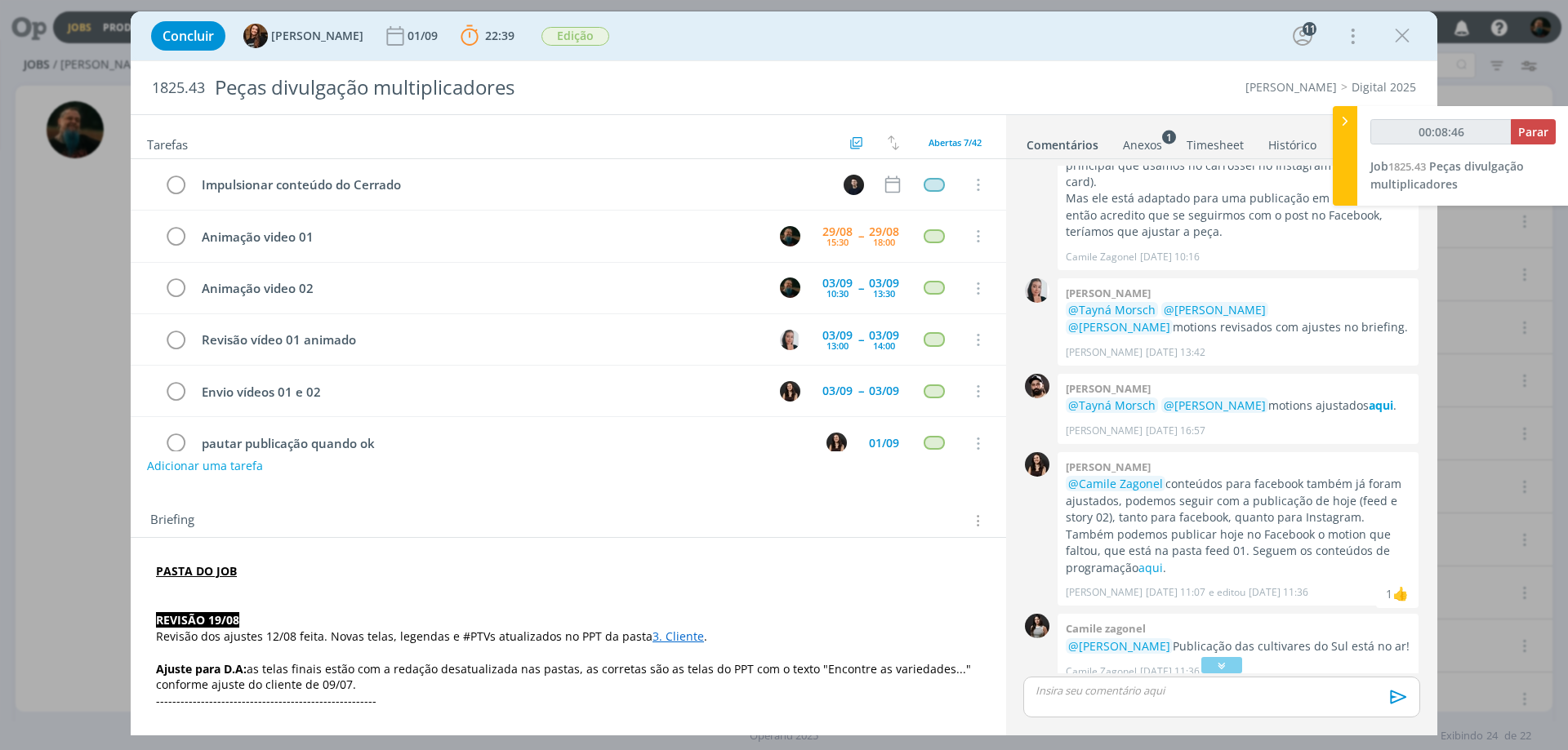
scroll to position [1350, 0]
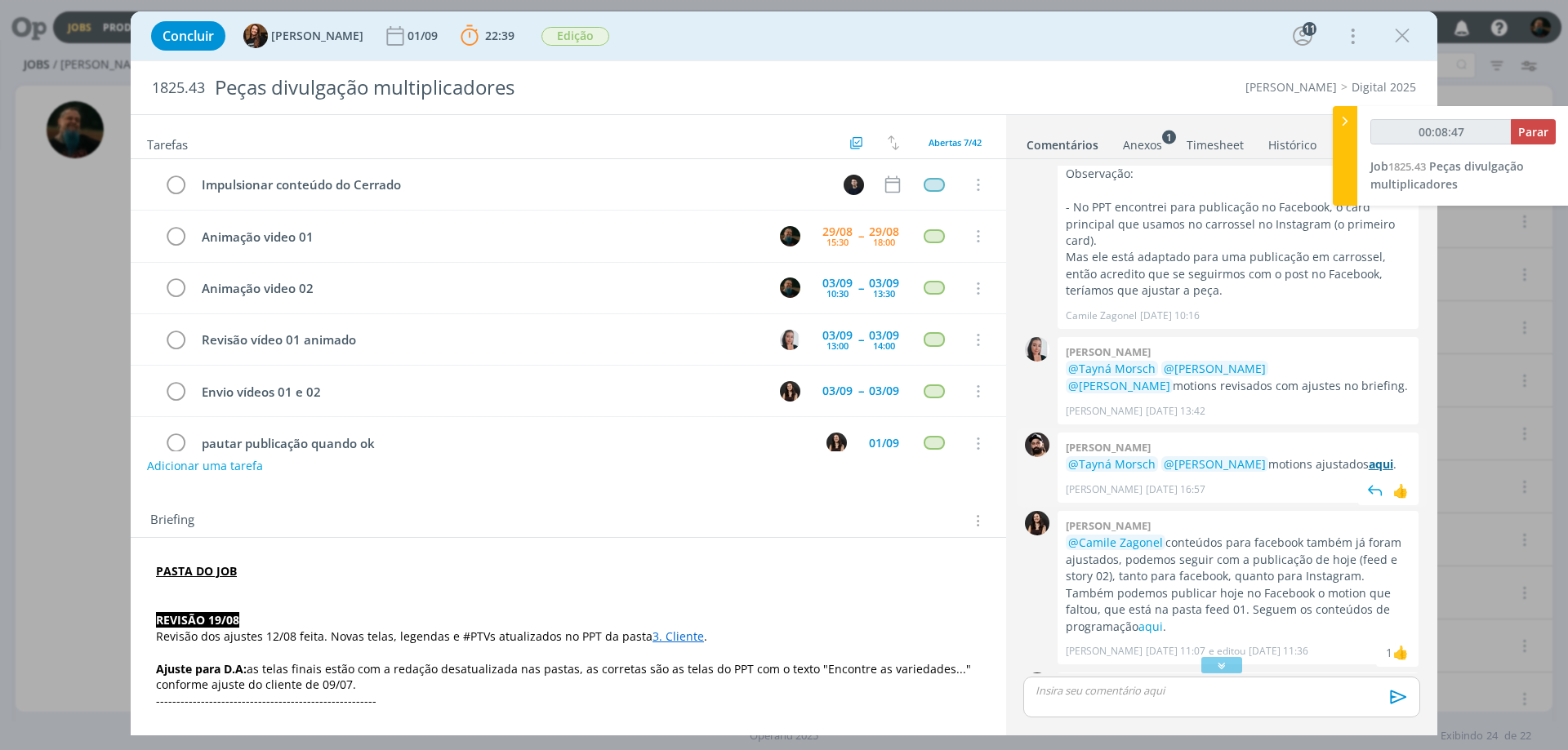
click at [1369, 456] on strong "aqui" at bounding box center [1381, 464] width 25 height 16
click at [1220, 662] on icon "dialog" at bounding box center [1221, 665] width 17 height 16
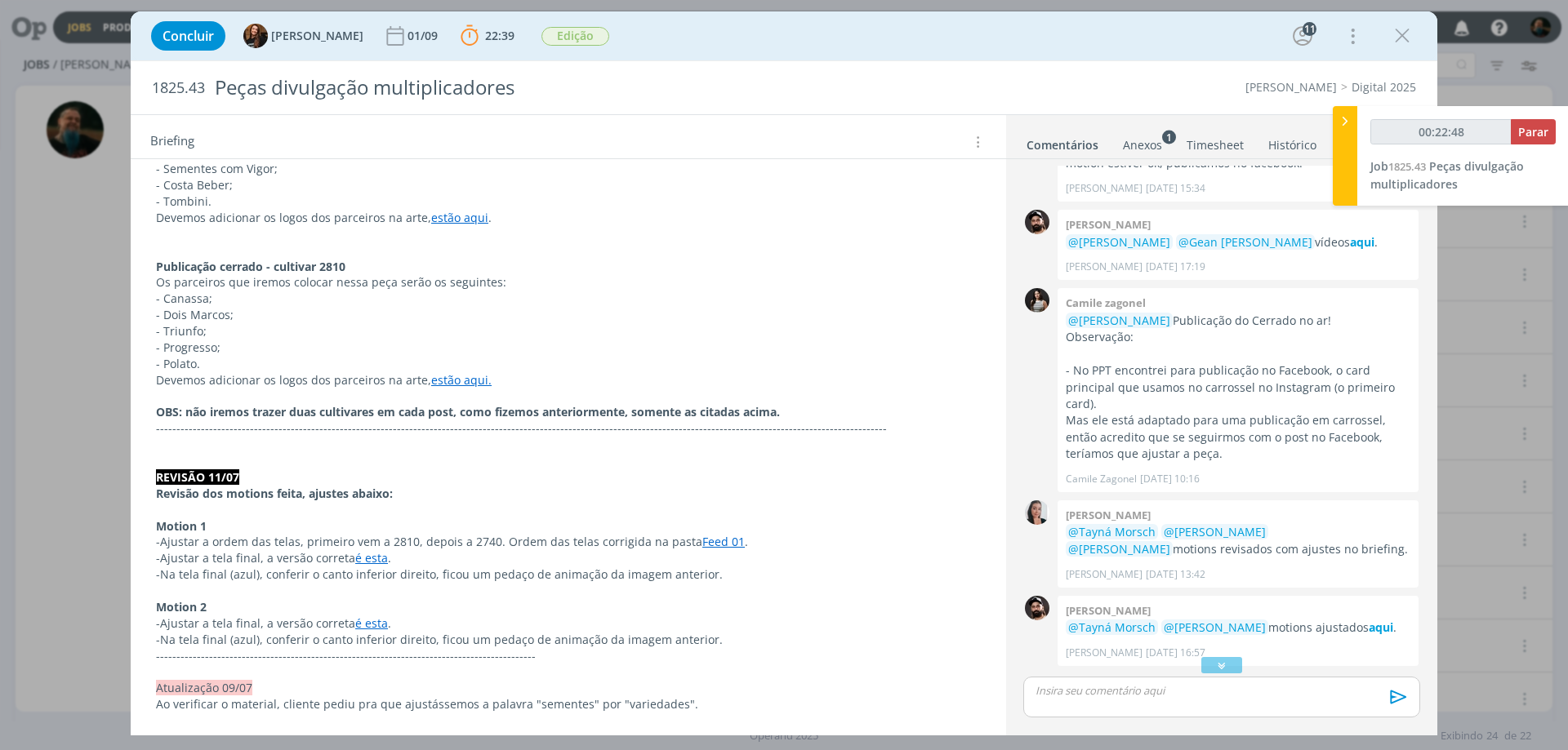
scroll to position [816, 0]
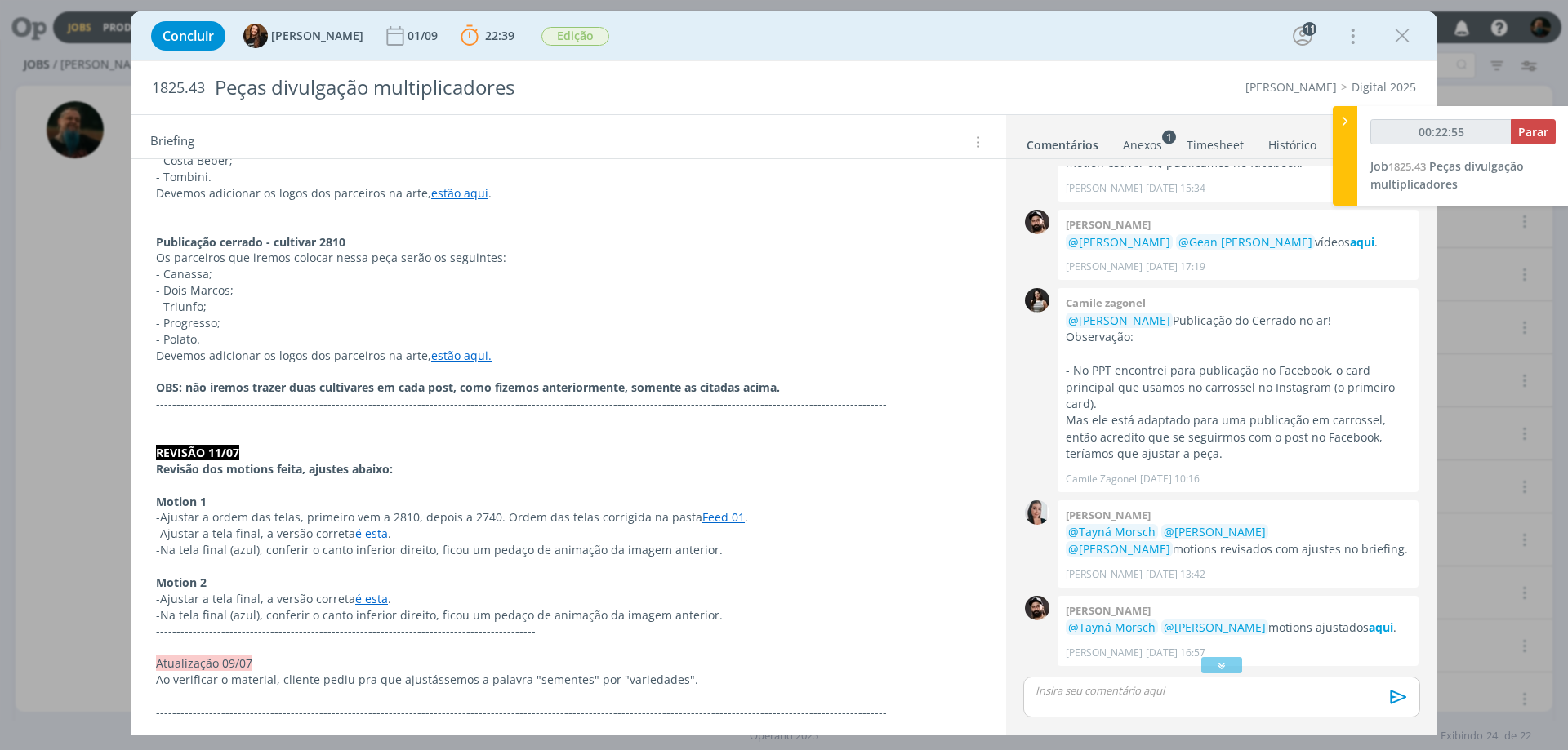
click at [356, 599] on link "é esta" at bounding box center [371, 599] width 33 height 16
click at [365, 629] on link "[URL][DOMAIN_NAME]" at bounding box center [317, 631] width 123 height 21
click at [375, 531] on link "é esta" at bounding box center [372, 534] width 33 height 16
click at [380, 560] on link "[URL][DOMAIN_NAME]" at bounding box center [318, 566] width 123 height 21
click at [513, 483] on p "dialog" at bounding box center [568, 486] width 823 height 16
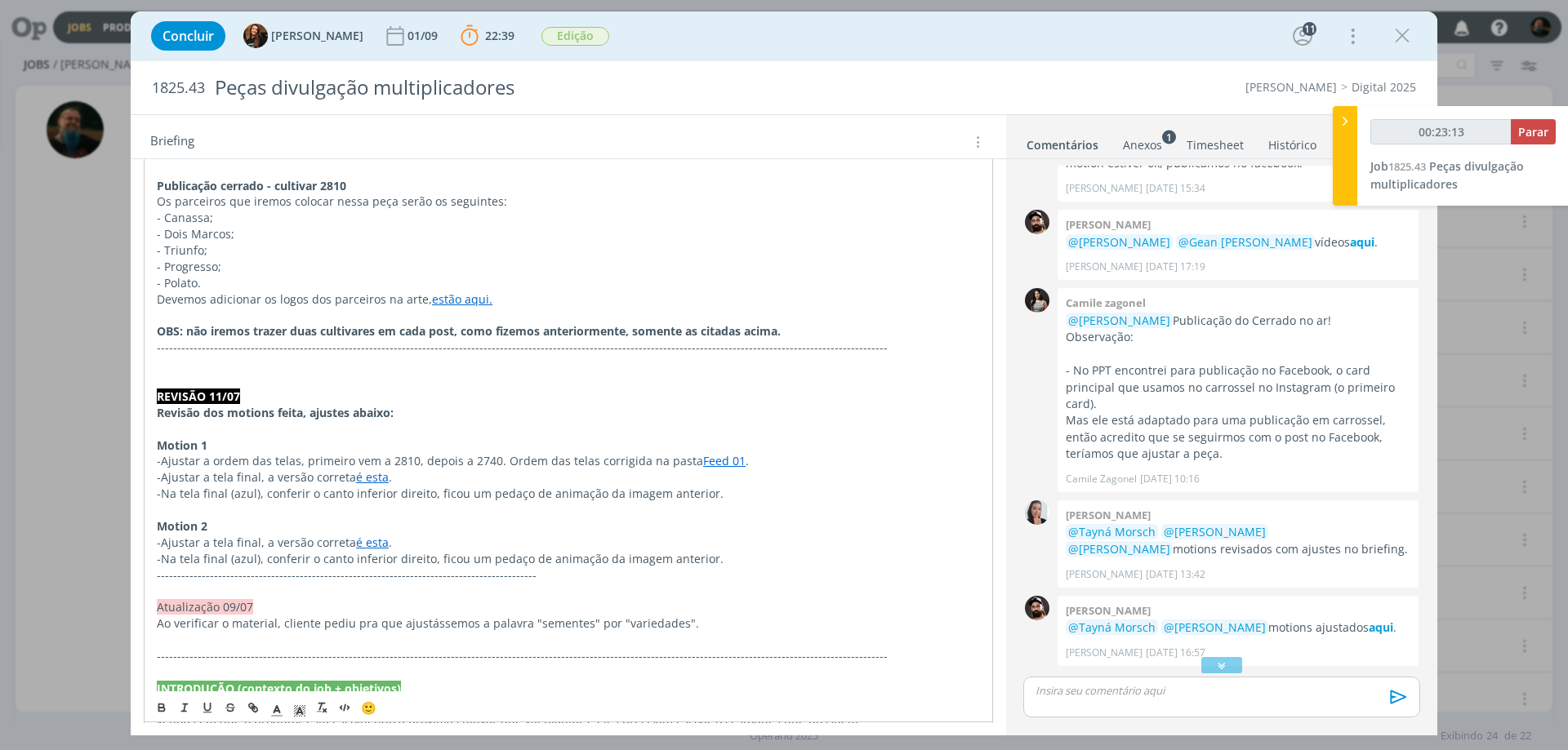
scroll to position [898, 0]
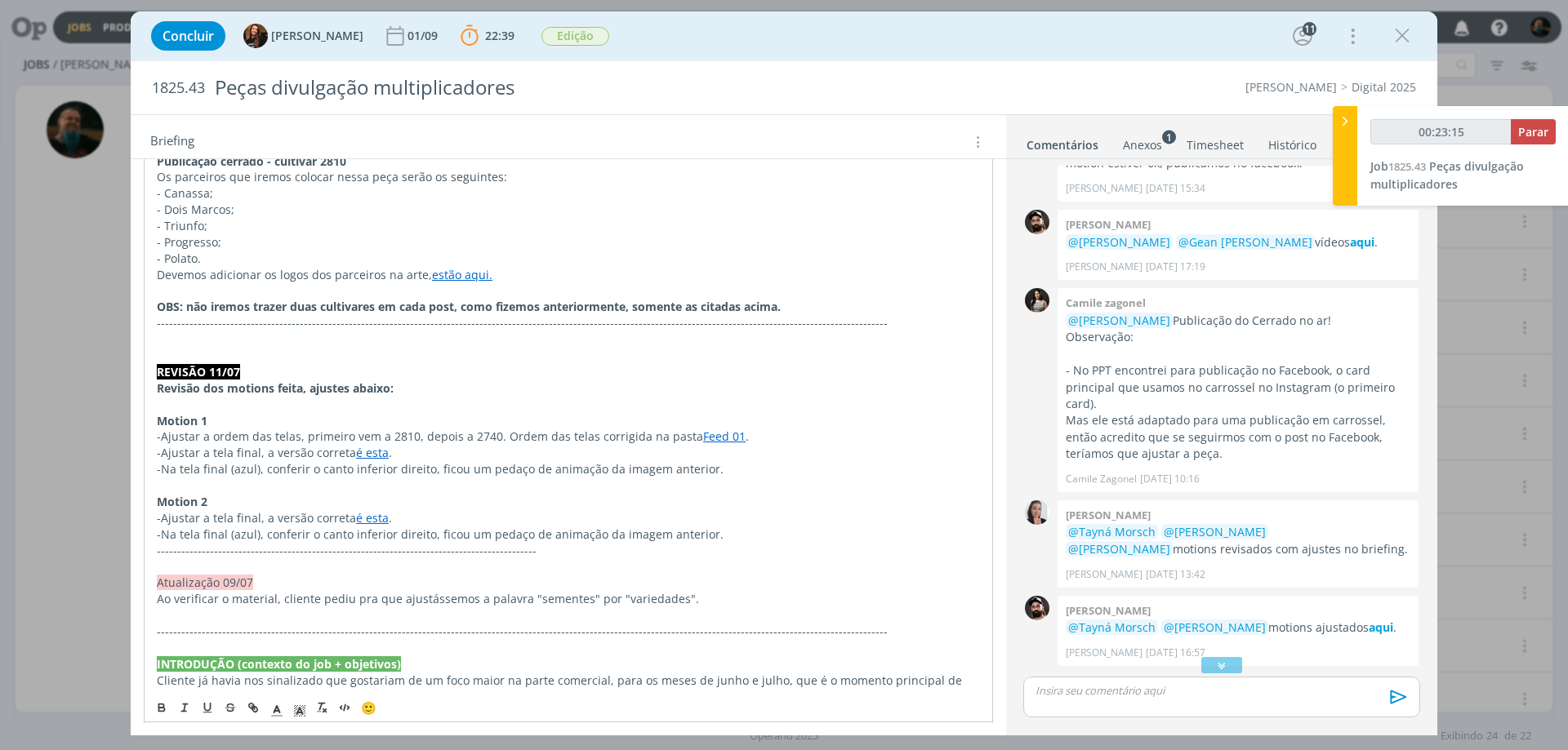
click at [711, 439] on link "Feed 01" at bounding box center [725, 437] width 42 height 16
click at [715, 471] on link "[URL][DOMAIN_NAME]" at bounding box center [658, 468] width 123 height 21
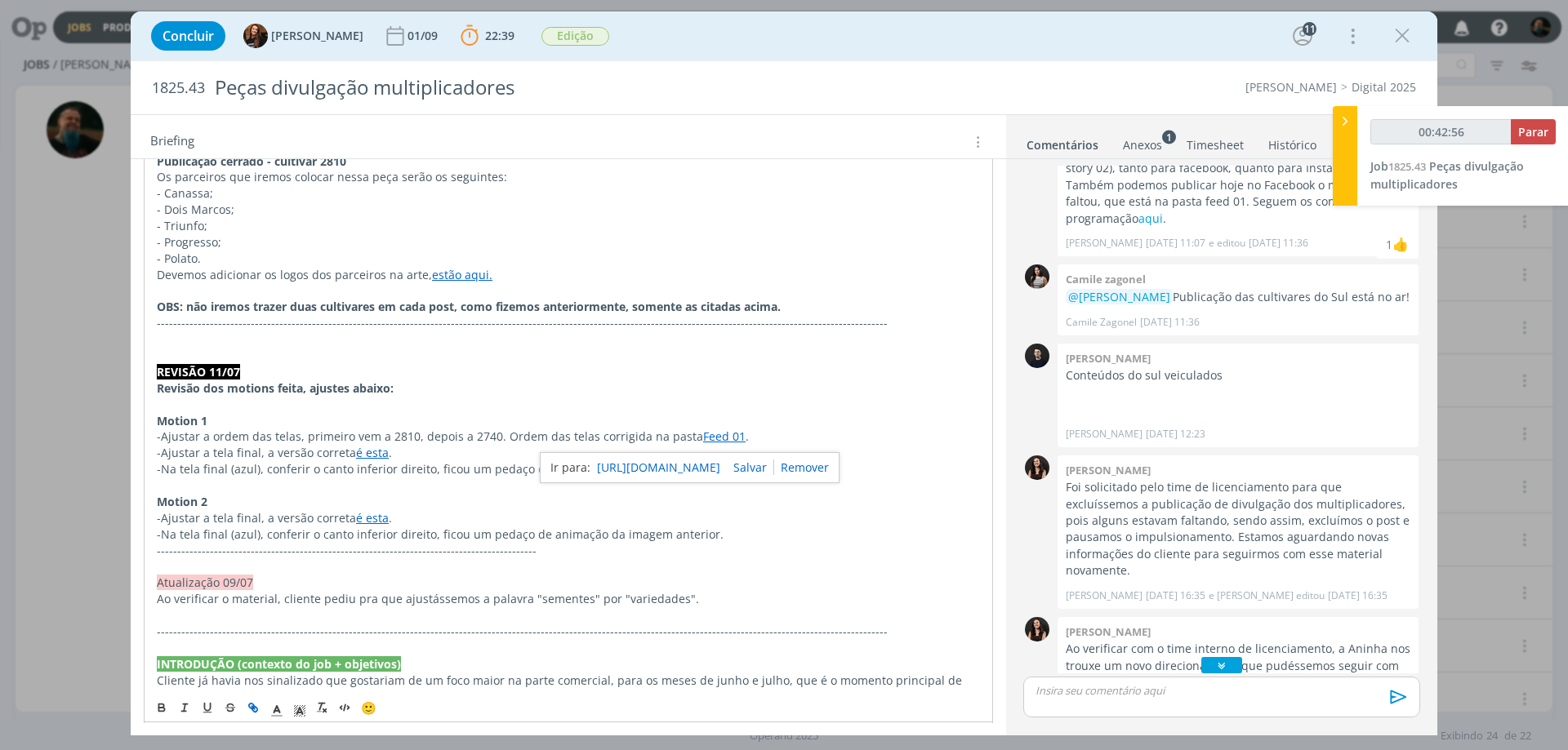
click at [1218, 668] on icon "dialog" at bounding box center [1221, 665] width 17 height 16
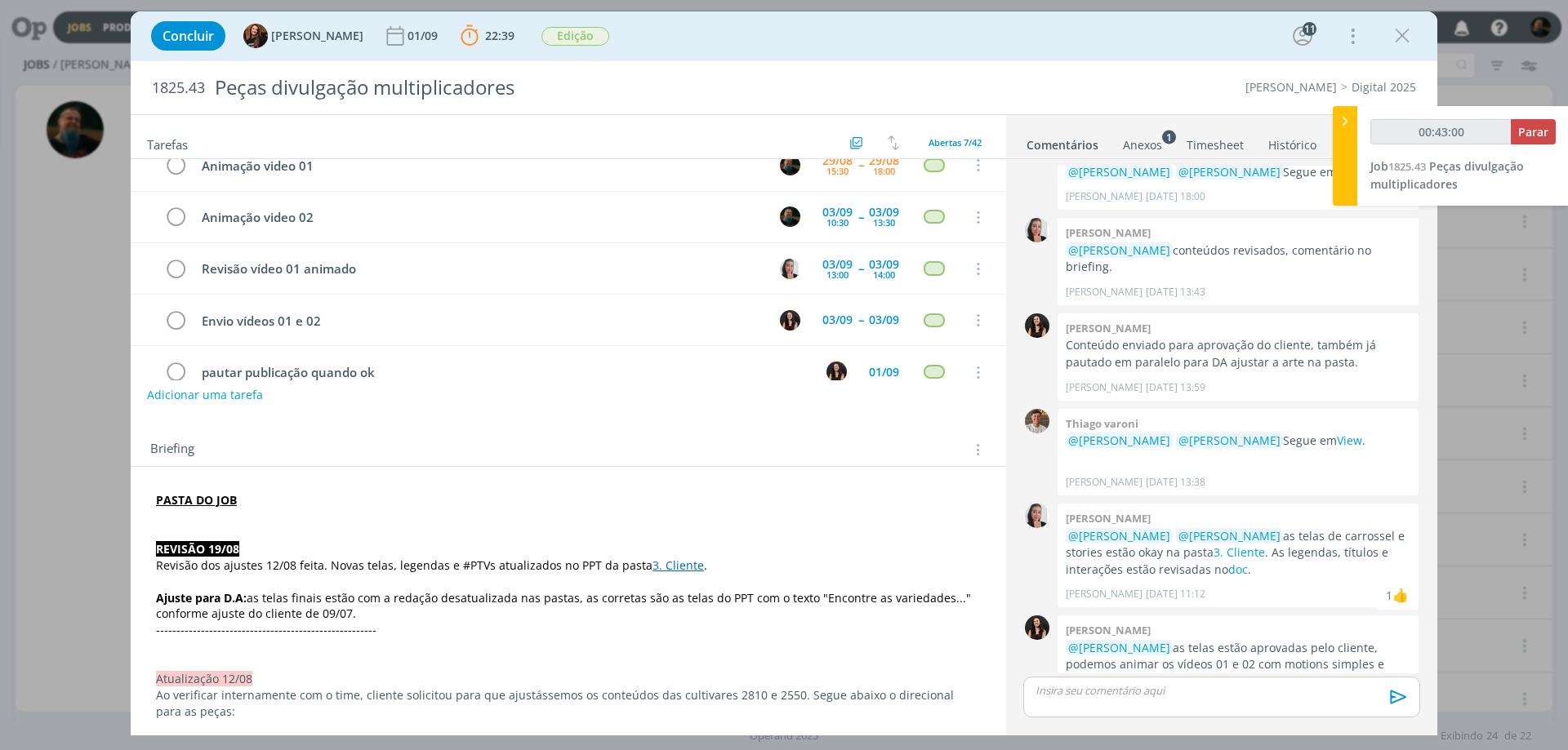
scroll to position [0, 0]
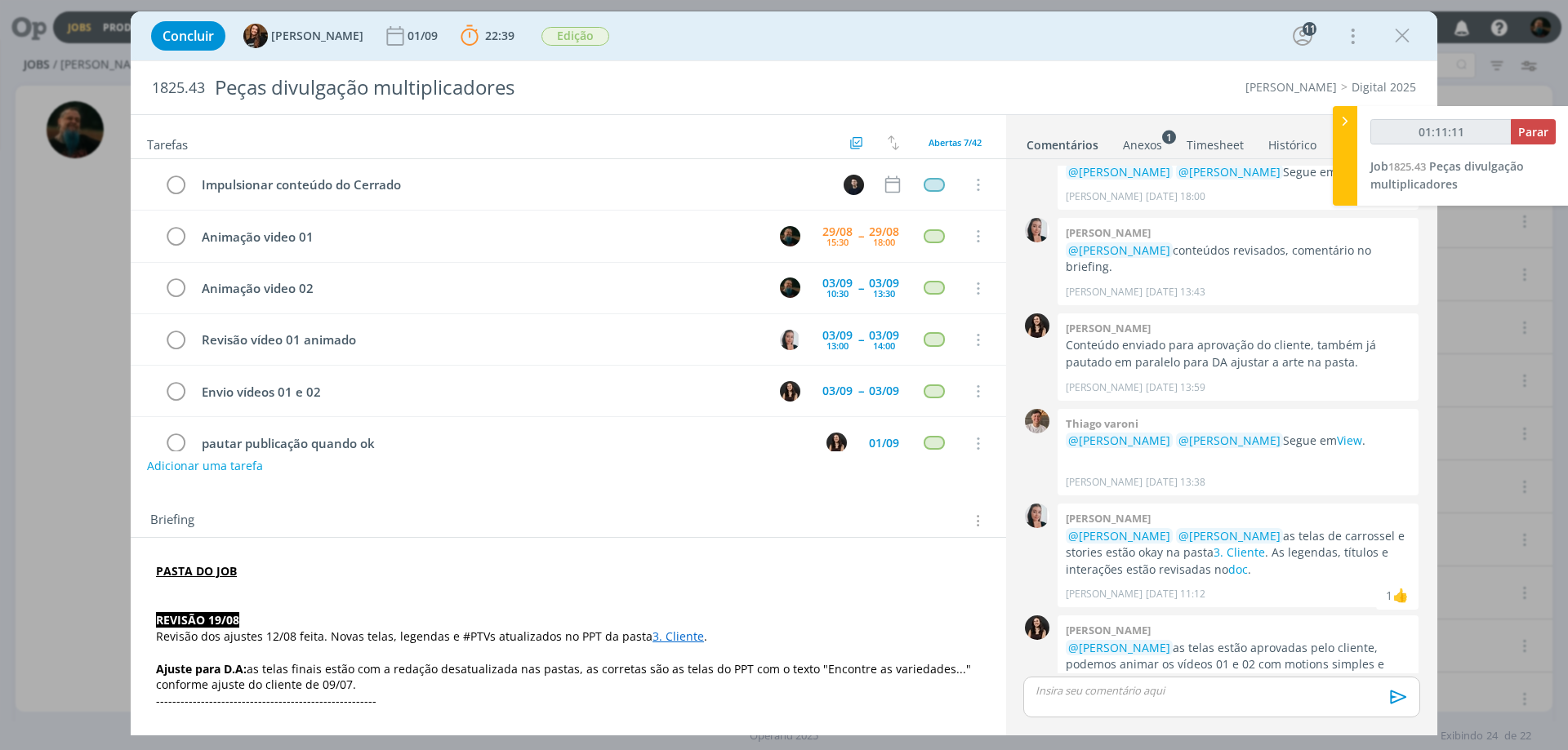
type input "01:12:11"
